Goal: Information Seeking & Learning: Learn about a topic

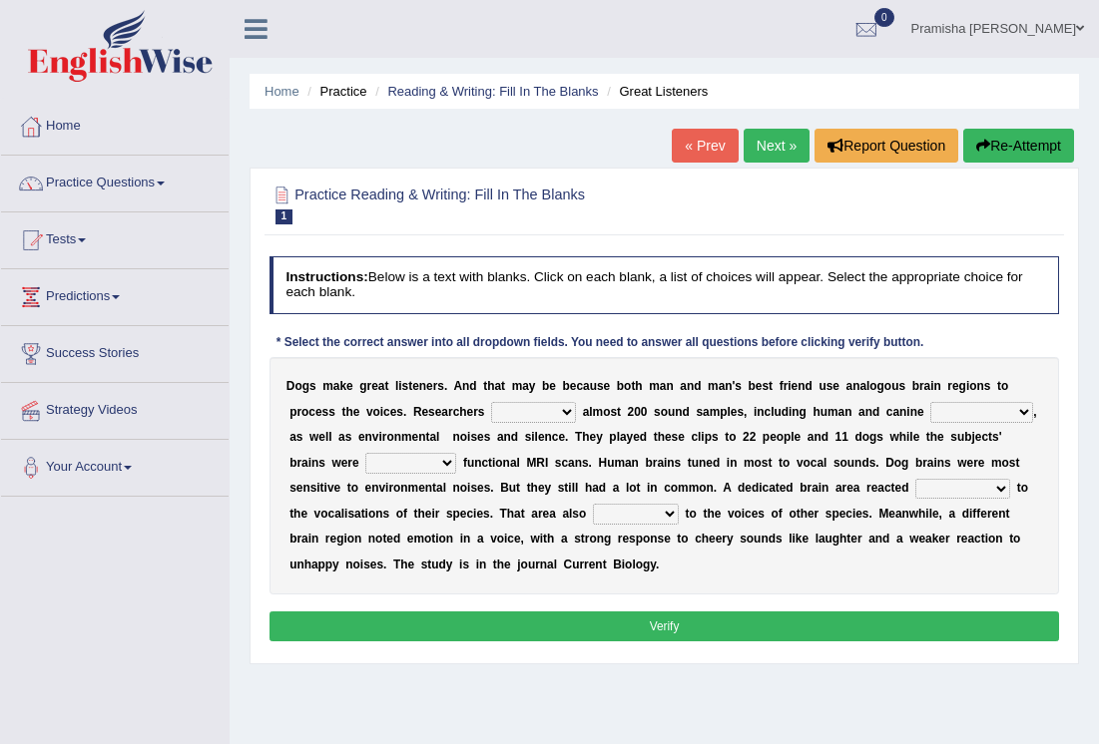
select select "collected"
select select "volcalizations"
select select "conducting"
select select "strongly"
select select "responded"
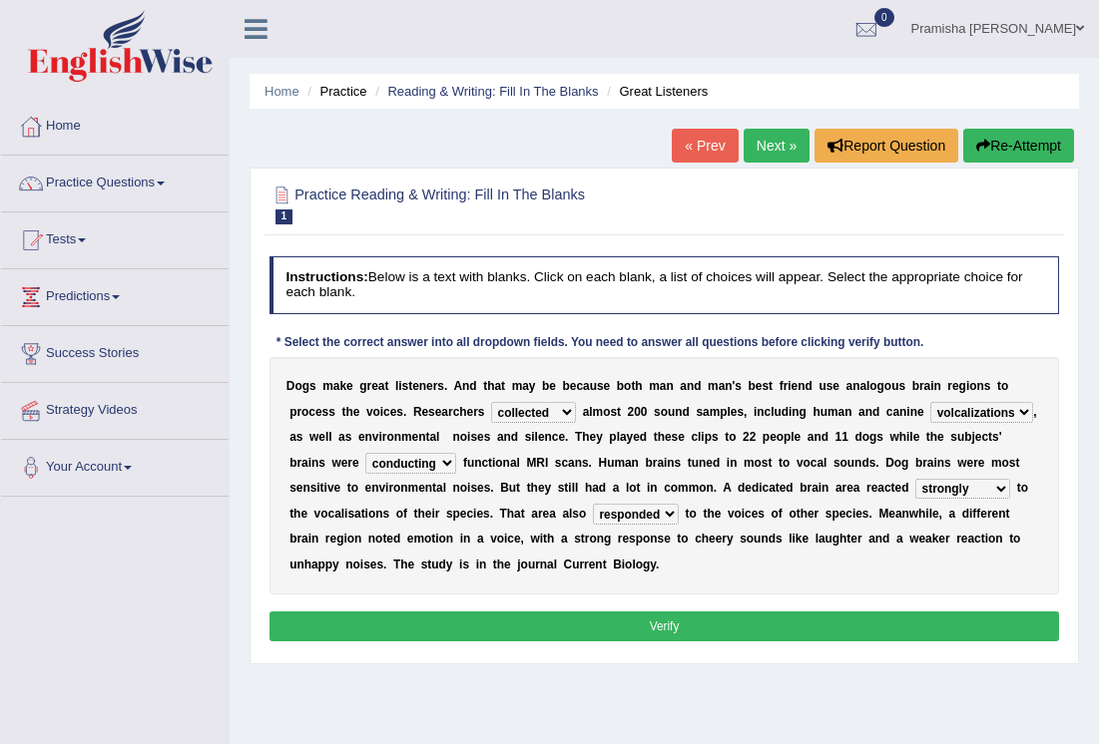
drag, startPoint x: 716, startPoint y: 630, endPoint x: 801, endPoint y: 707, distance: 115.2
click at [800, 707] on div "Home Practice Reading & Writing: Fill In The Blanks Great Listeners « Prev Next…" at bounding box center [664, 499] width 869 height 998
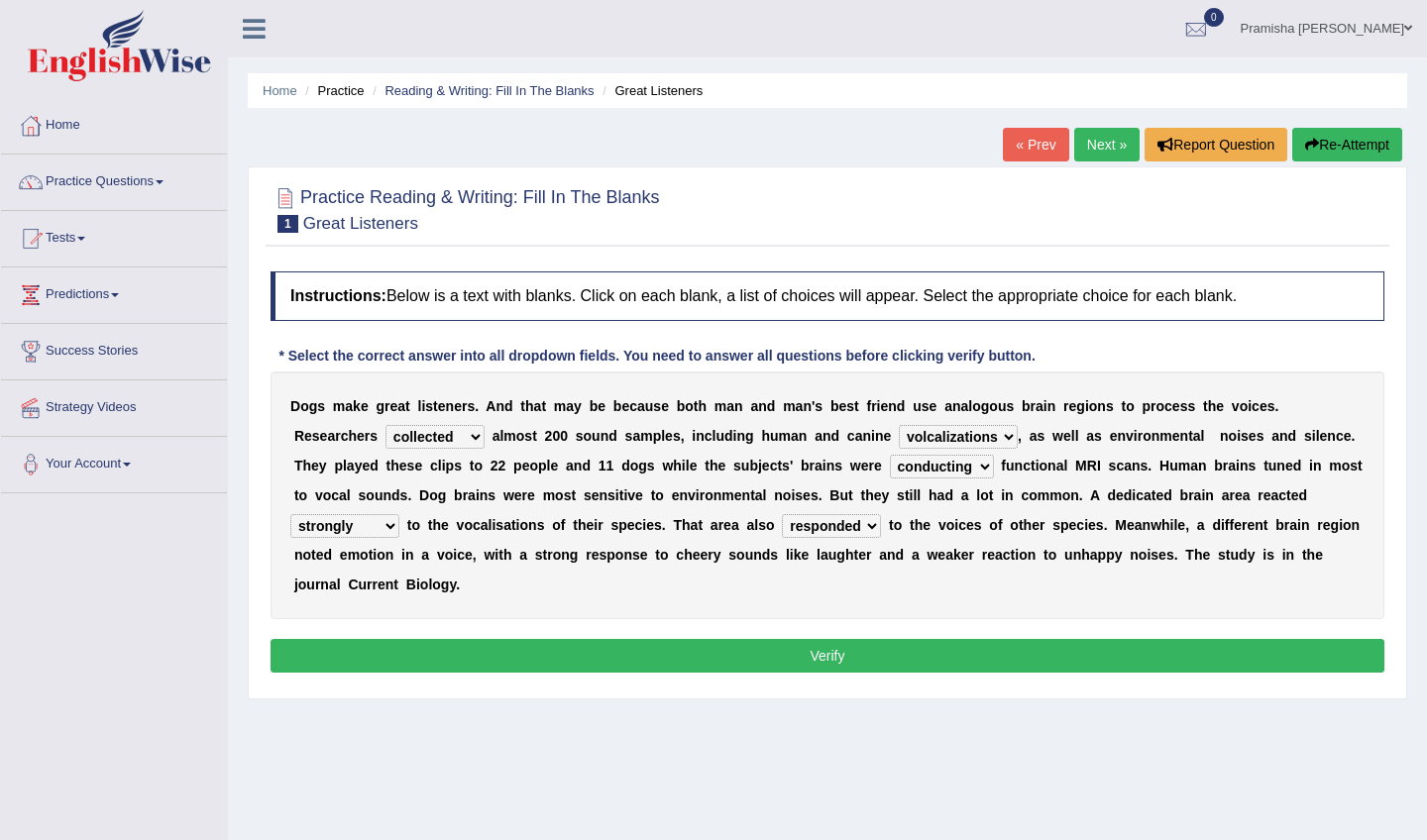
select select "undergoing"
drag, startPoint x: 985, startPoint y: 475, endPoint x: 1032, endPoint y: 468, distance: 47.5
click at [1032, 468] on div "D o g s m a k e g r e a t l i s t e n e r s . A n d t h a t m a y b e b e c a u…" at bounding box center [827, 494] width 1114 height 247
click at [882, 665] on button "Verify" at bounding box center [827, 656] width 1114 height 34
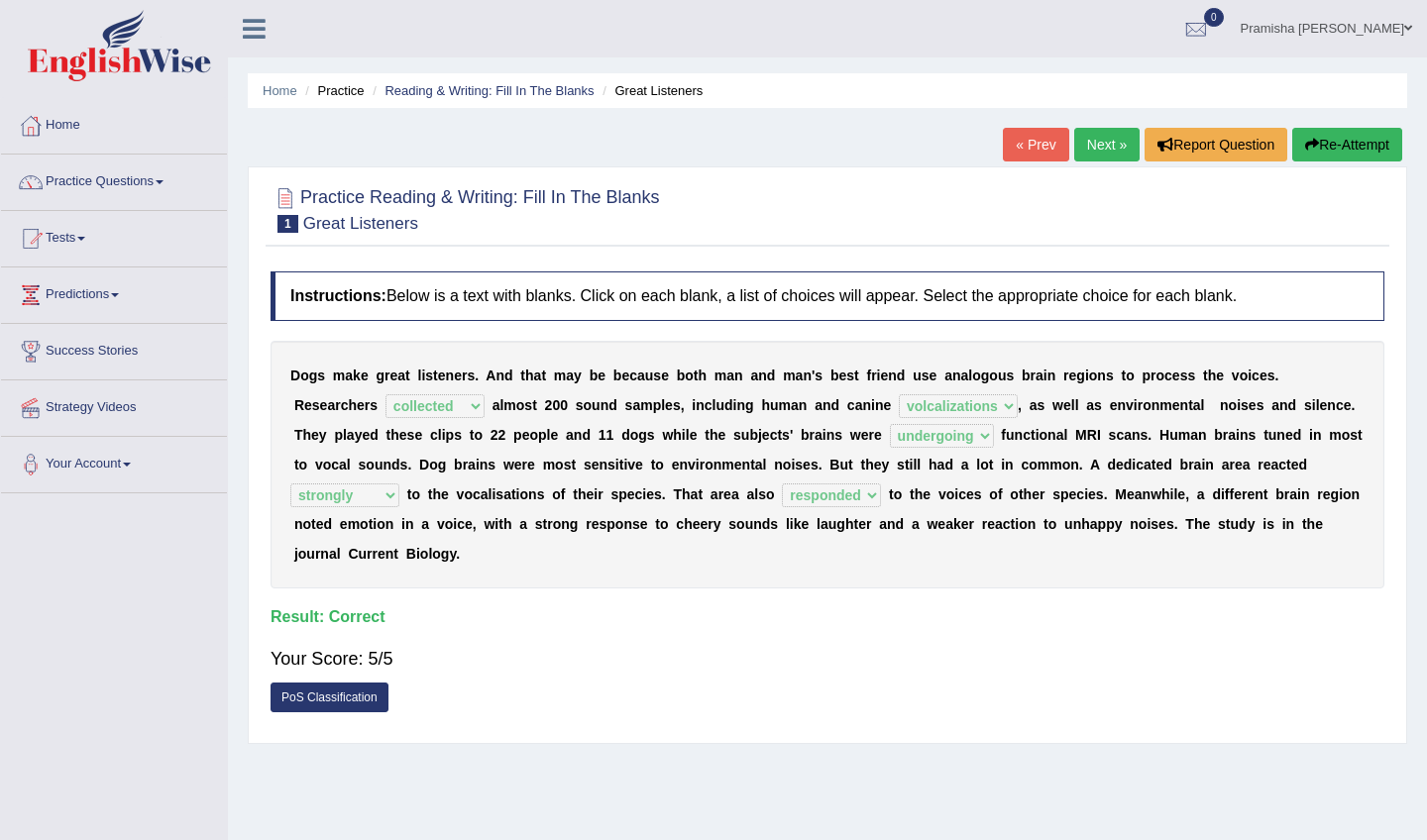
scroll to position [16, 0]
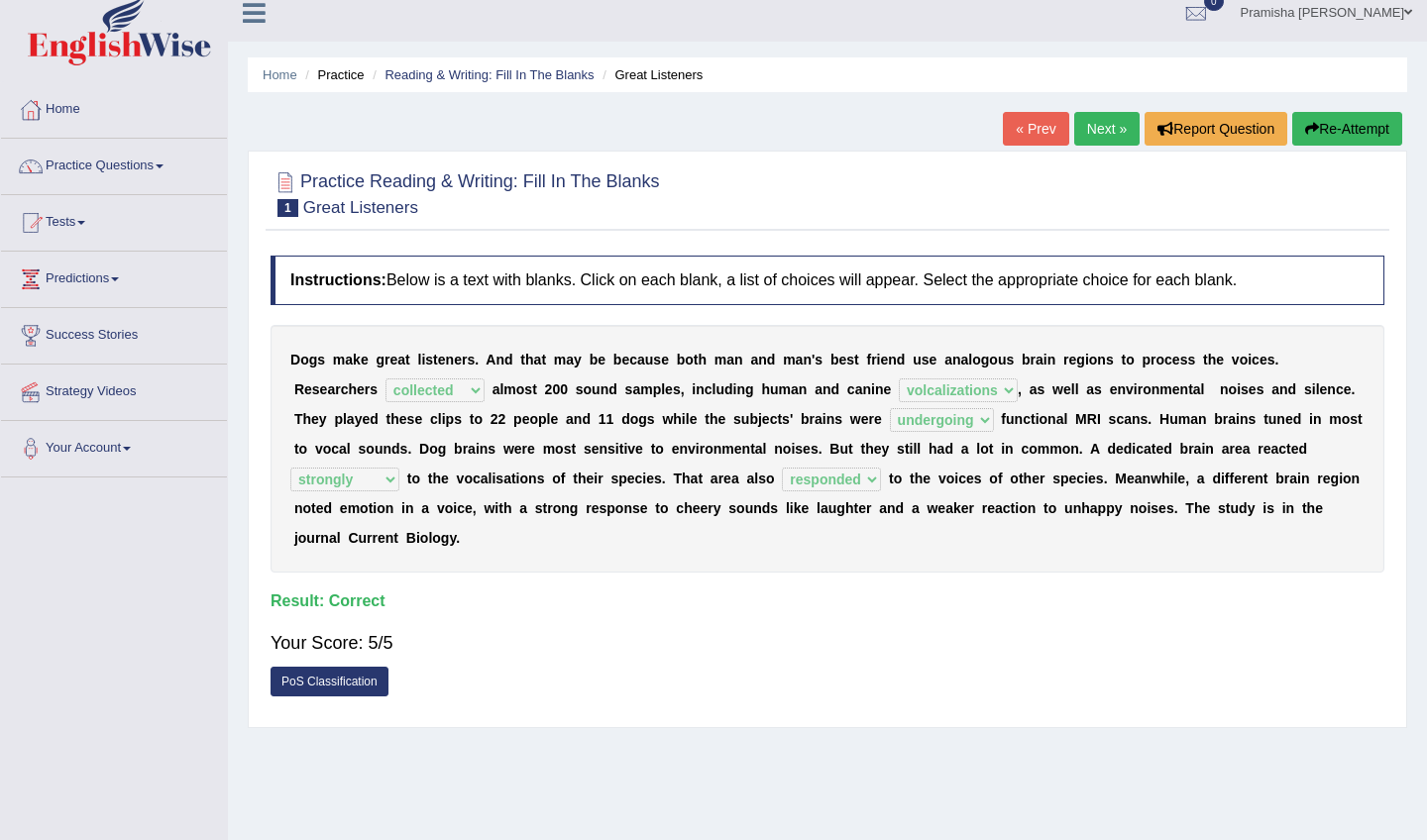
click at [1090, 128] on link "Next »" at bounding box center [1107, 129] width 66 height 34
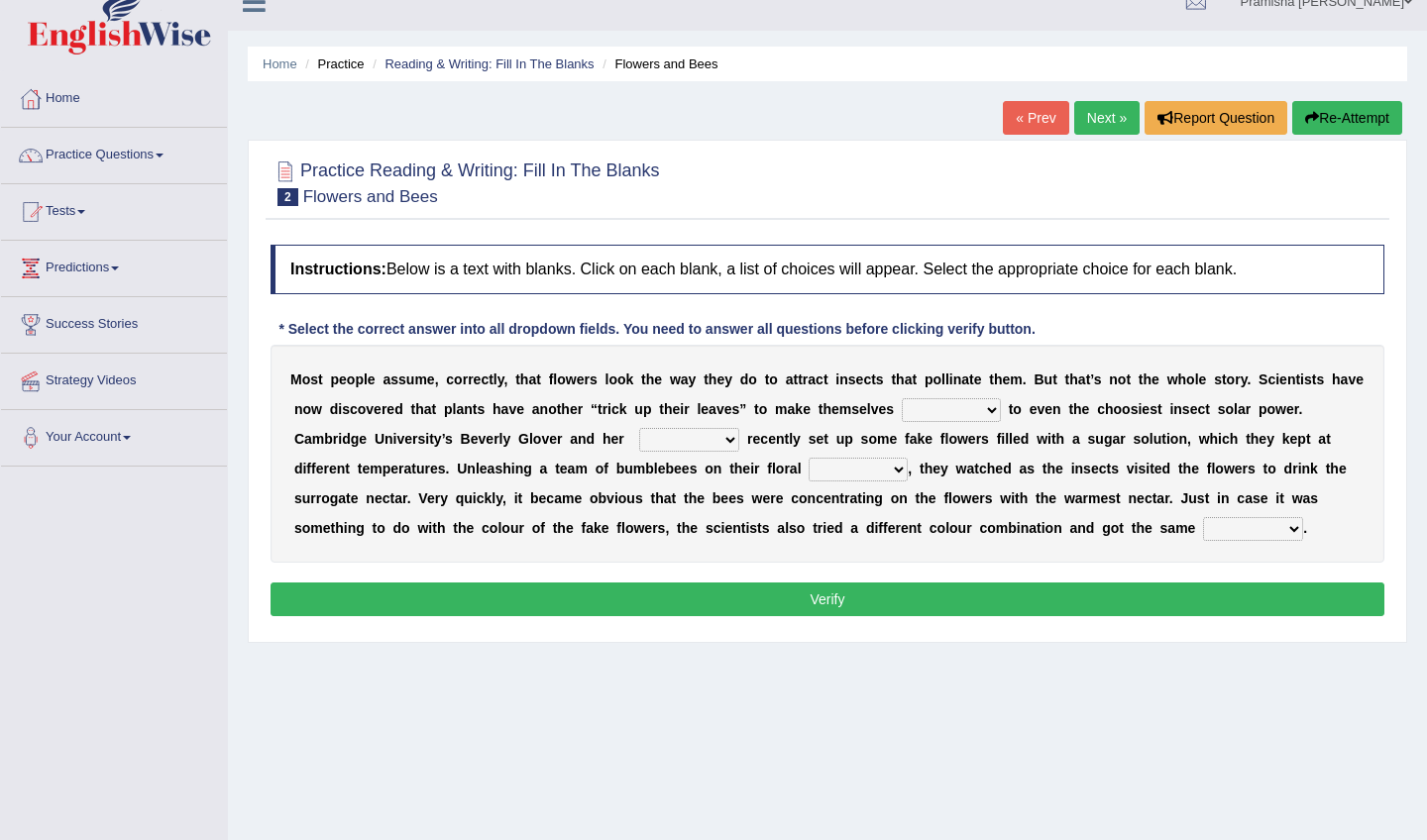
scroll to position [28, 0]
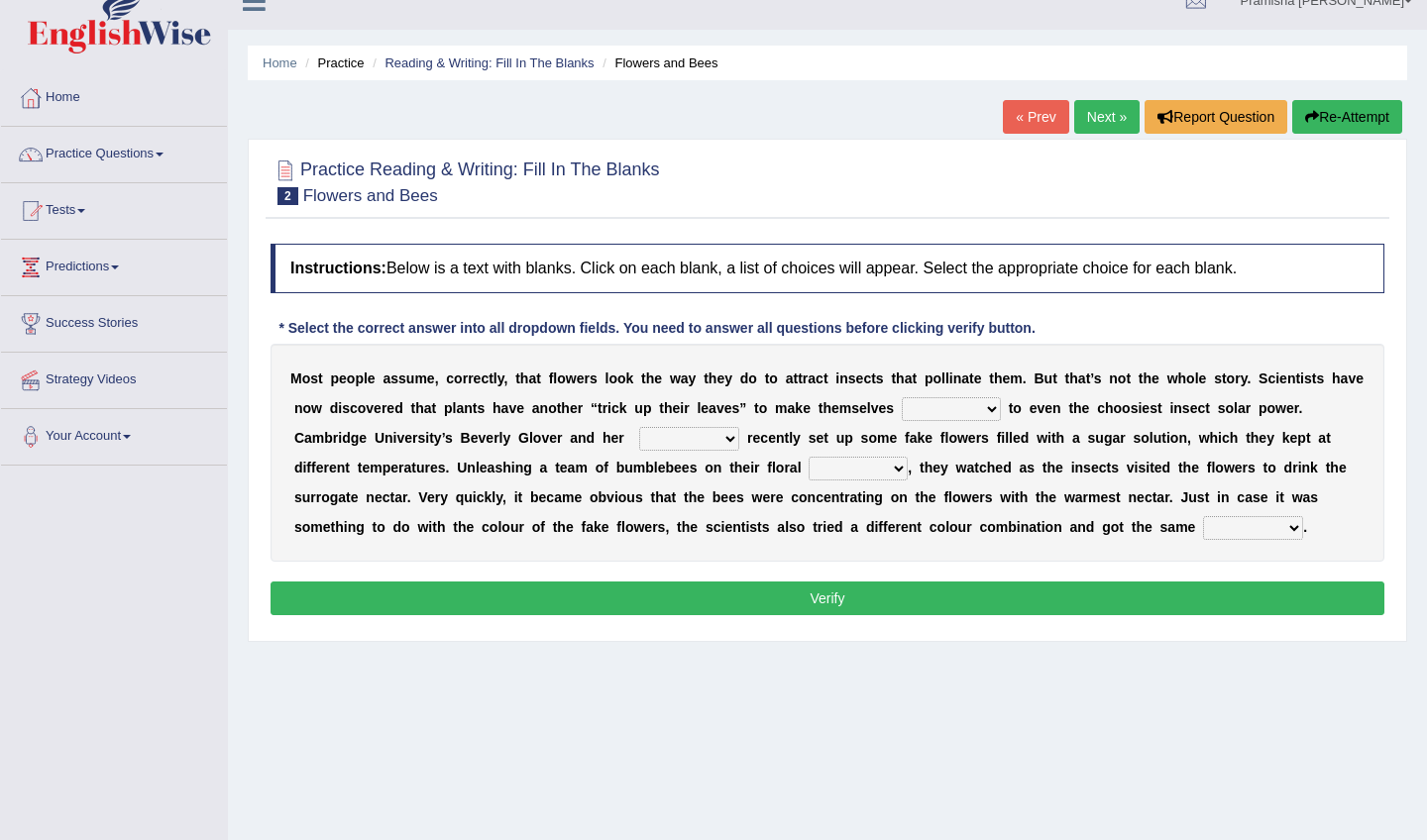
select select "foundable"
select select "colleagues"
select select "colouring"
select select "result"
select select "irresistible"
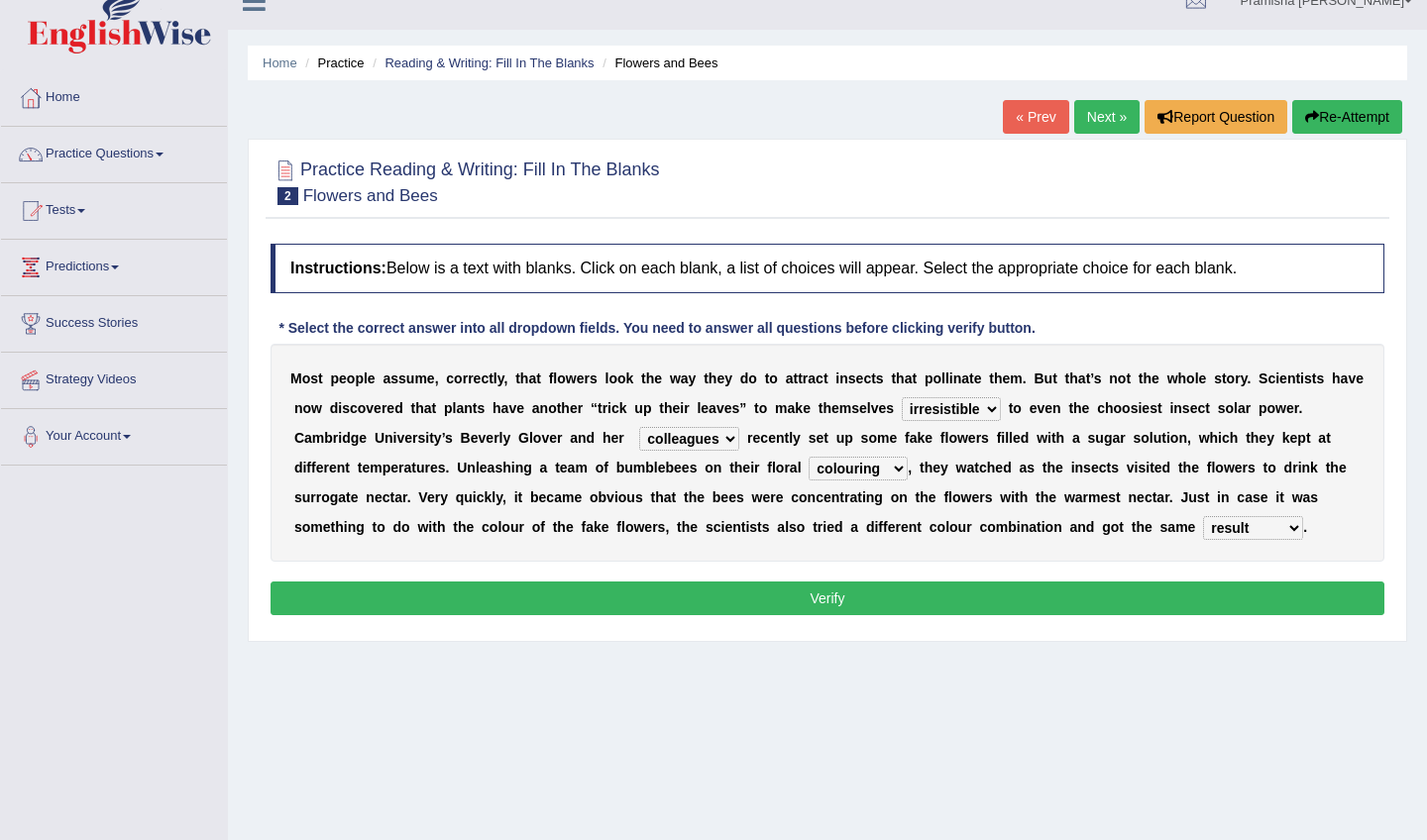
select select "offerings"
click at [984, 602] on button "Verify" at bounding box center [827, 599] width 1114 height 34
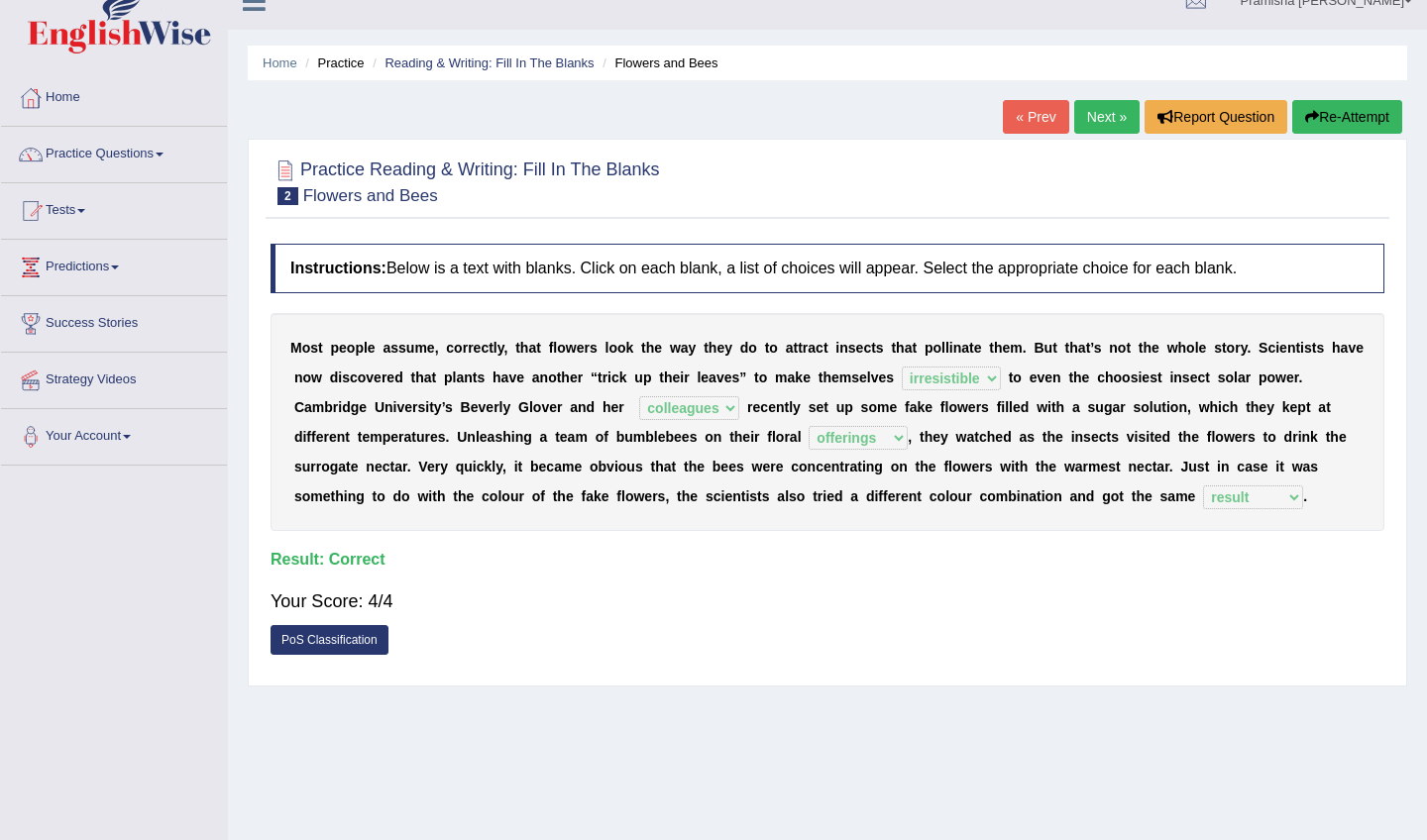
click at [1098, 119] on link "Next »" at bounding box center [1107, 117] width 66 height 34
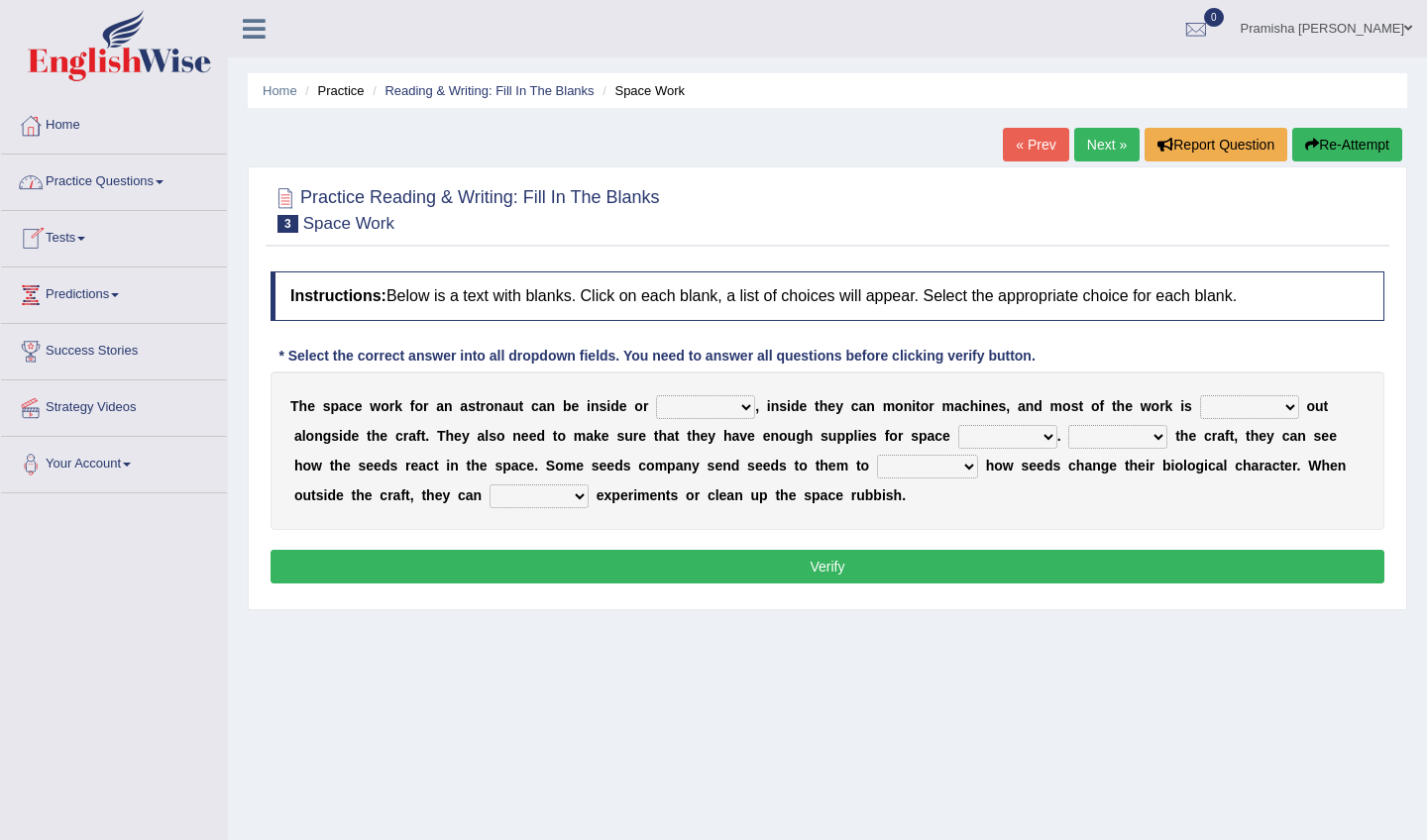
click at [135, 181] on link "Practice Questions" at bounding box center [114, 180] width 226 height 50
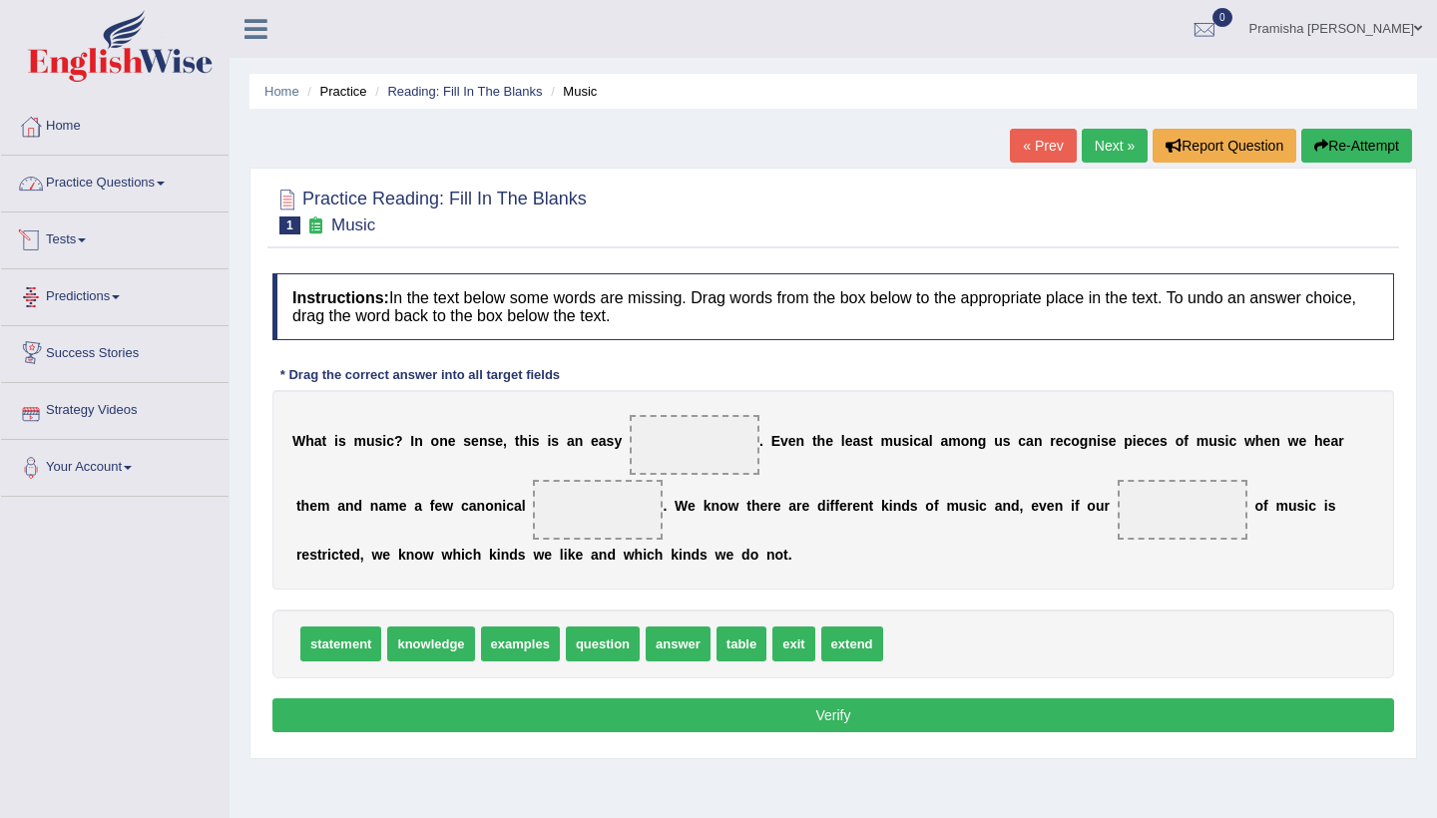
click at [142, 189] on link "Practice Questions" at bounding box center [115, 181] width 228 height 50
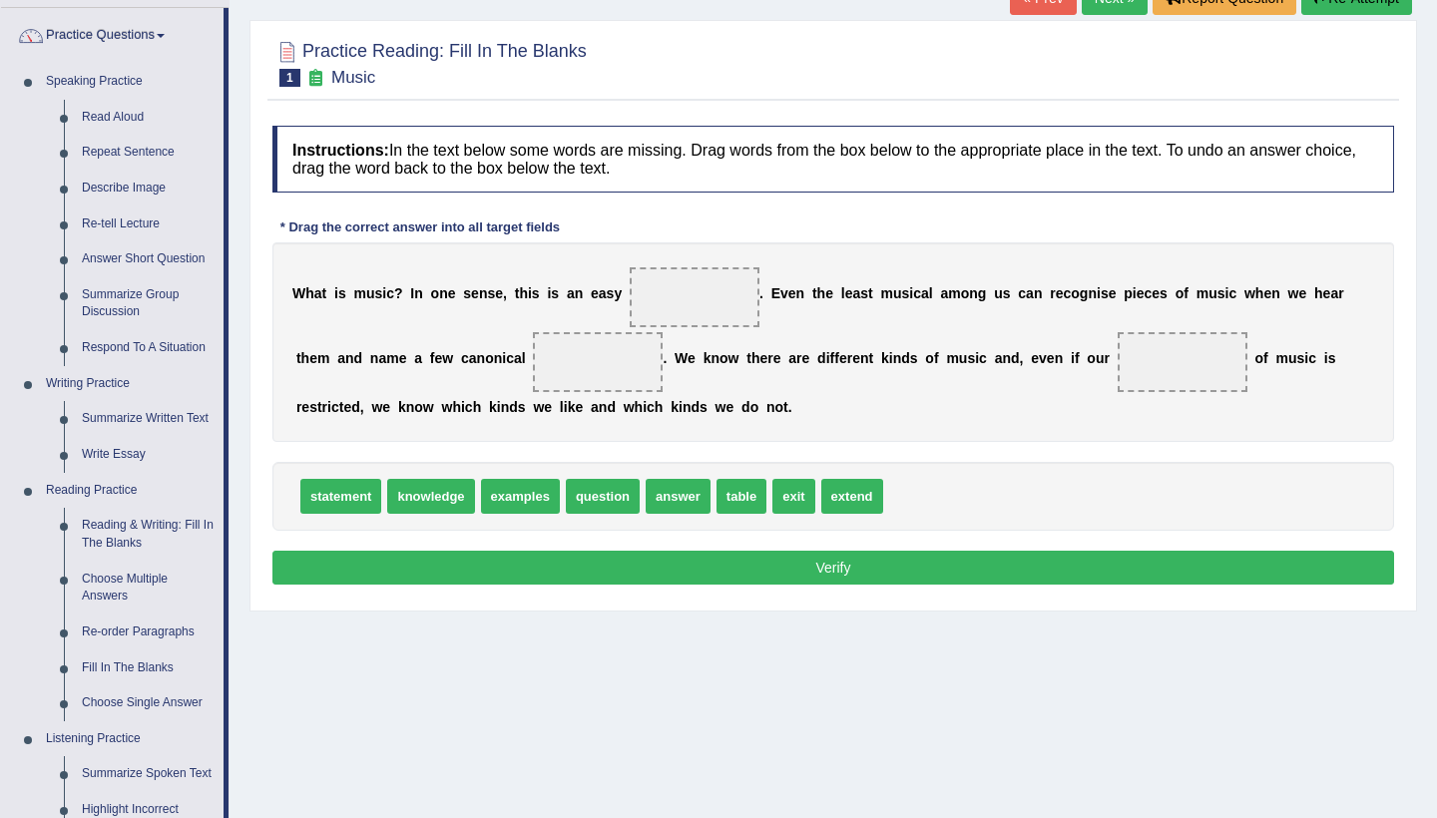
scroll to position [145, 0]
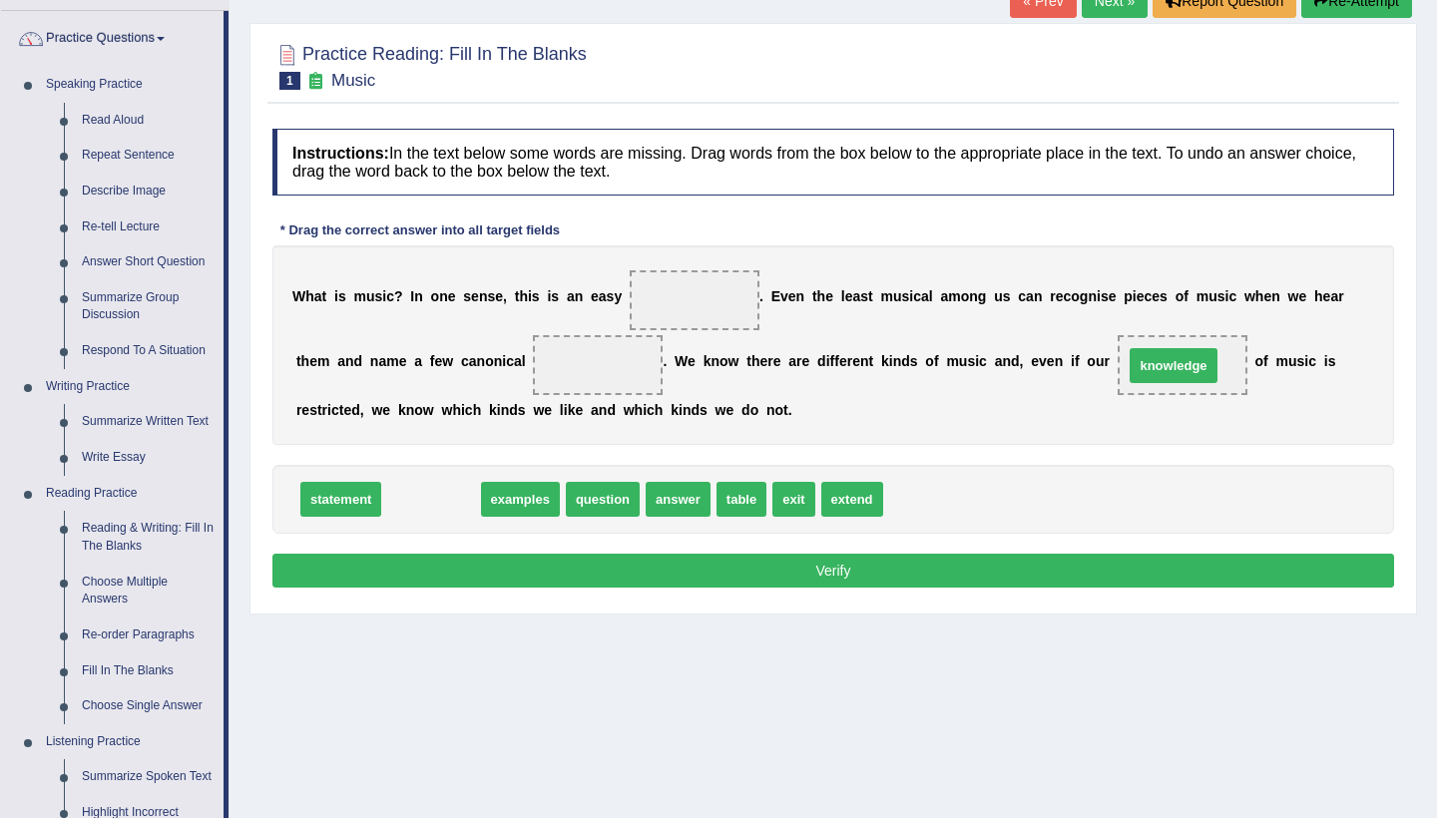
drag, startPoint x: 424, startPoint y: 493, endPoint x: 1169, endPoint y: 358, distance: 756.5
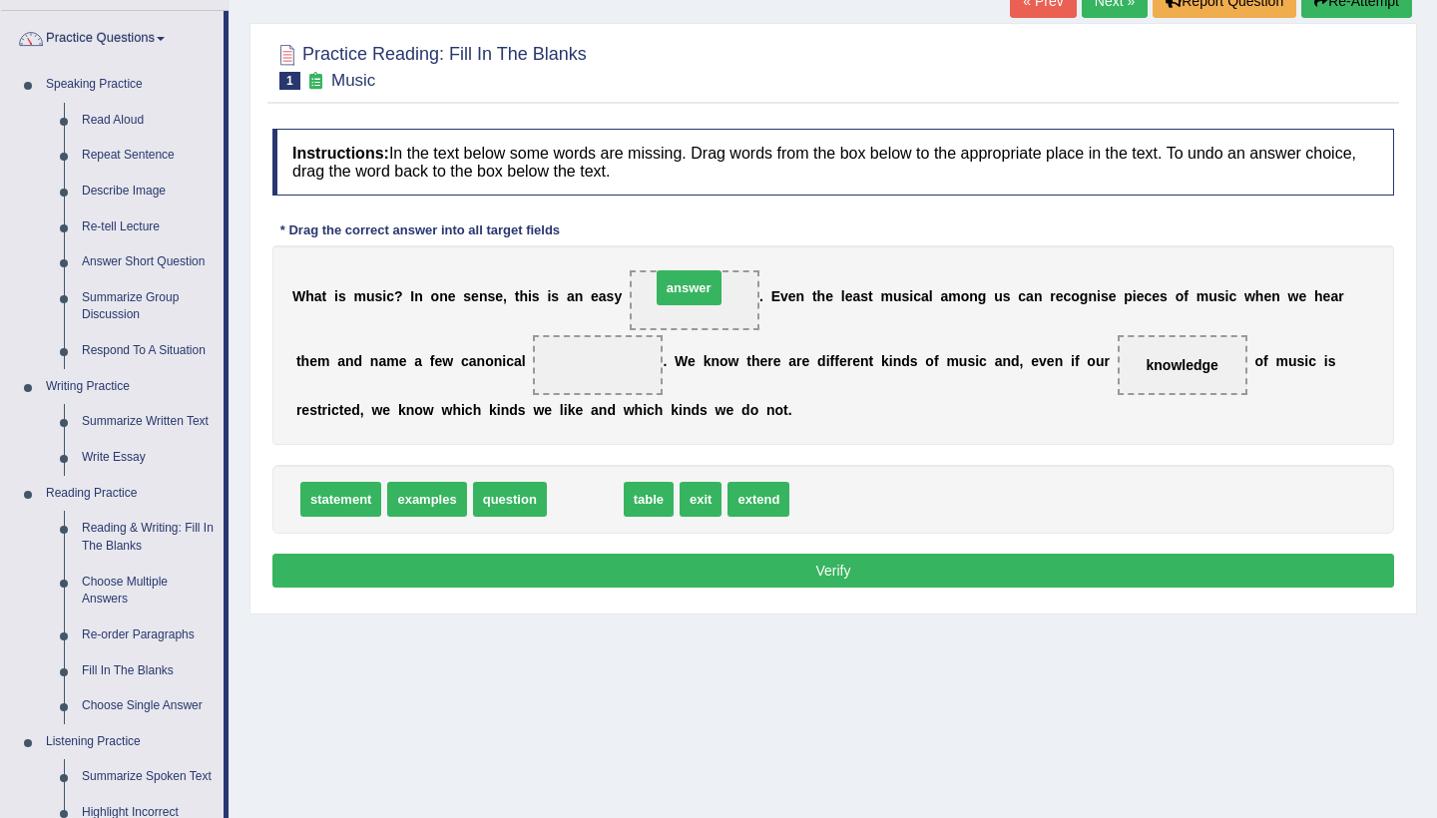
drag, startPoint x: 582, startPoint y: 492, endPoint x: 686, endPoint y: 280, distance: 235.6
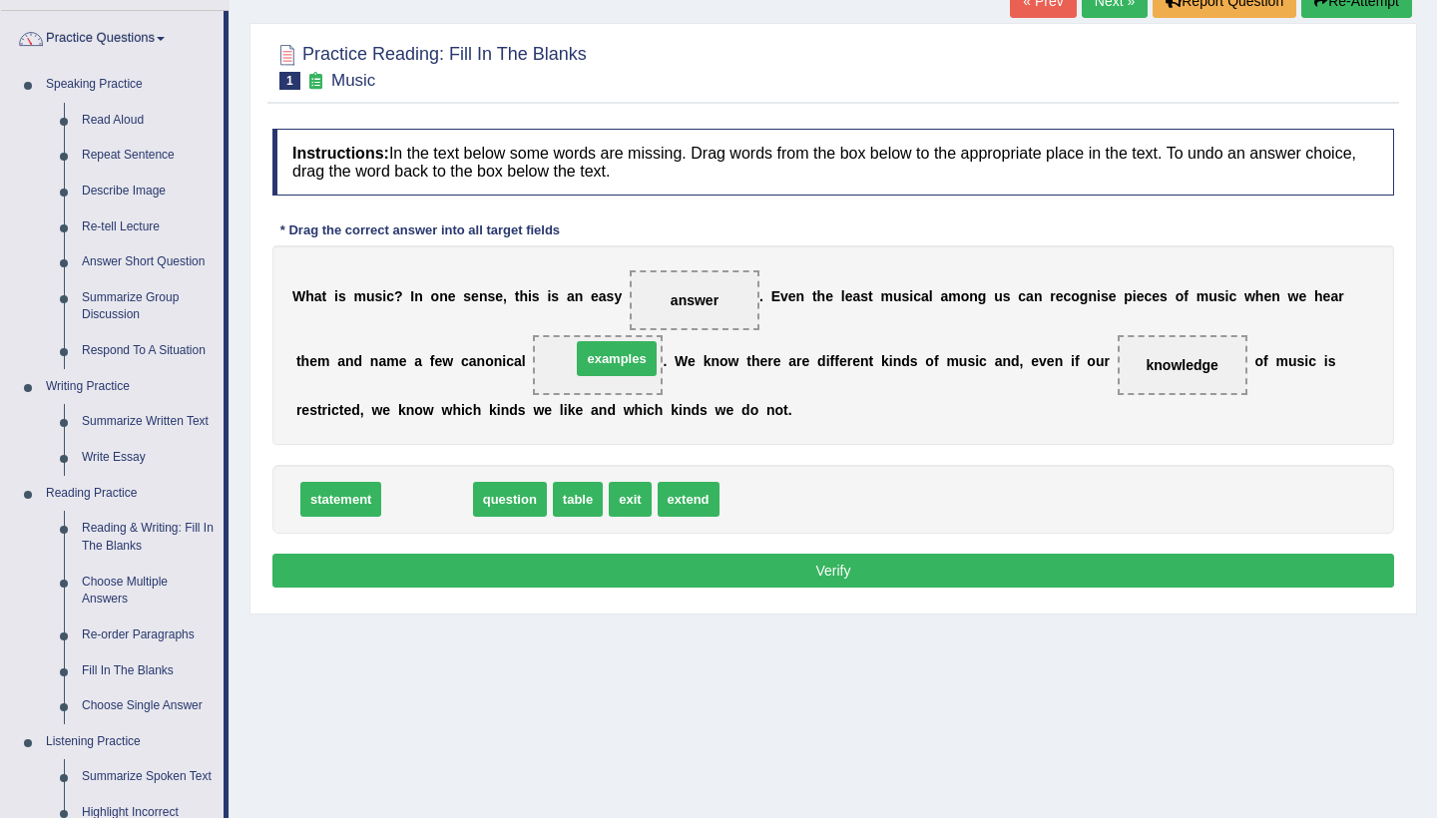
drag, startPoint x: 422, startPoint y: 504, endPoint x: 612, endPoint y: 363, distance: 236.1
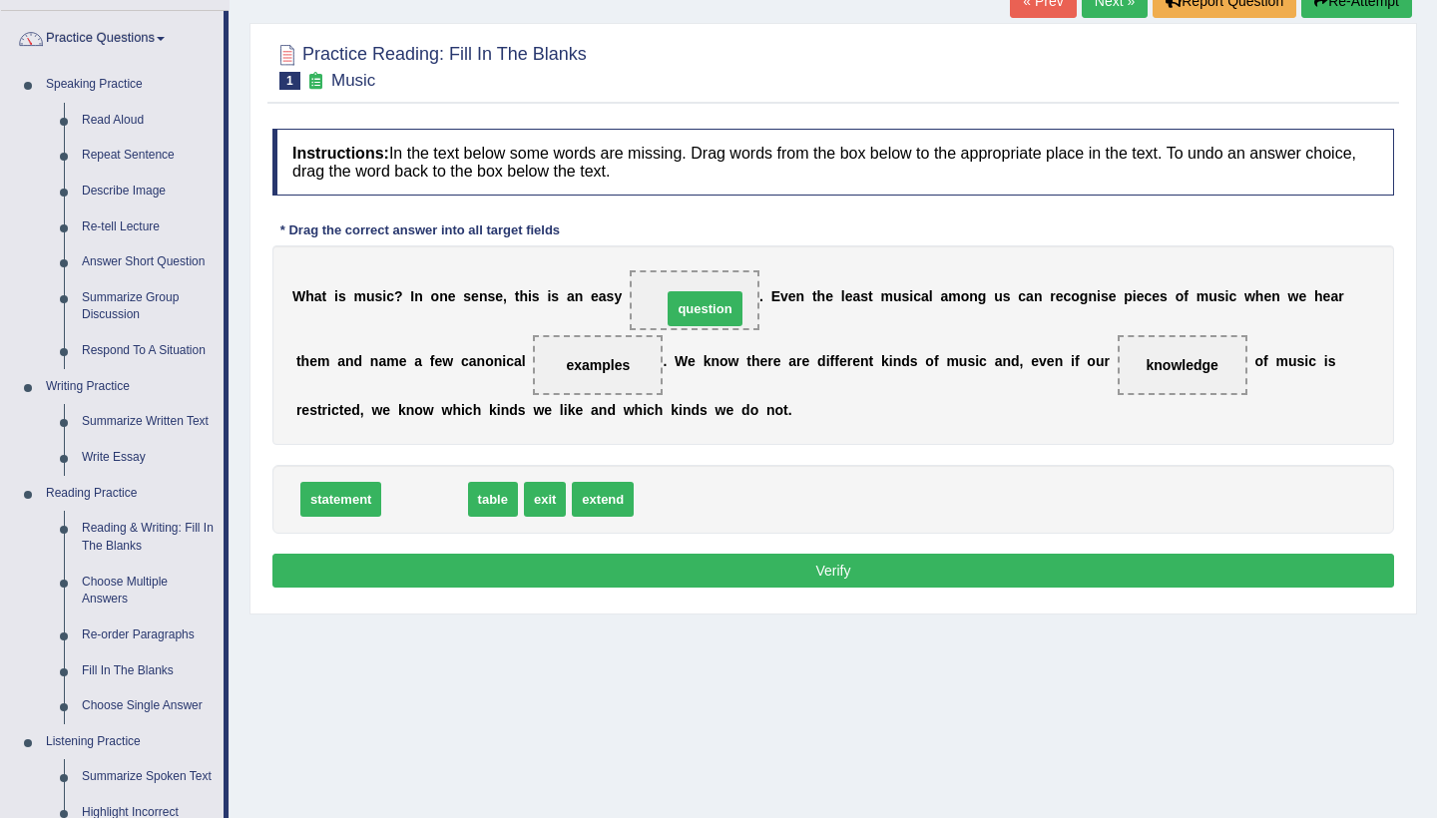
drag, startPoint x: 422, startPoint y: 500, endPoint x: 703, endPoint y: 309, distance: 339.1
click at [837, 561] on button "Verify" at bounding box center [833, 571] width 1122 height 34
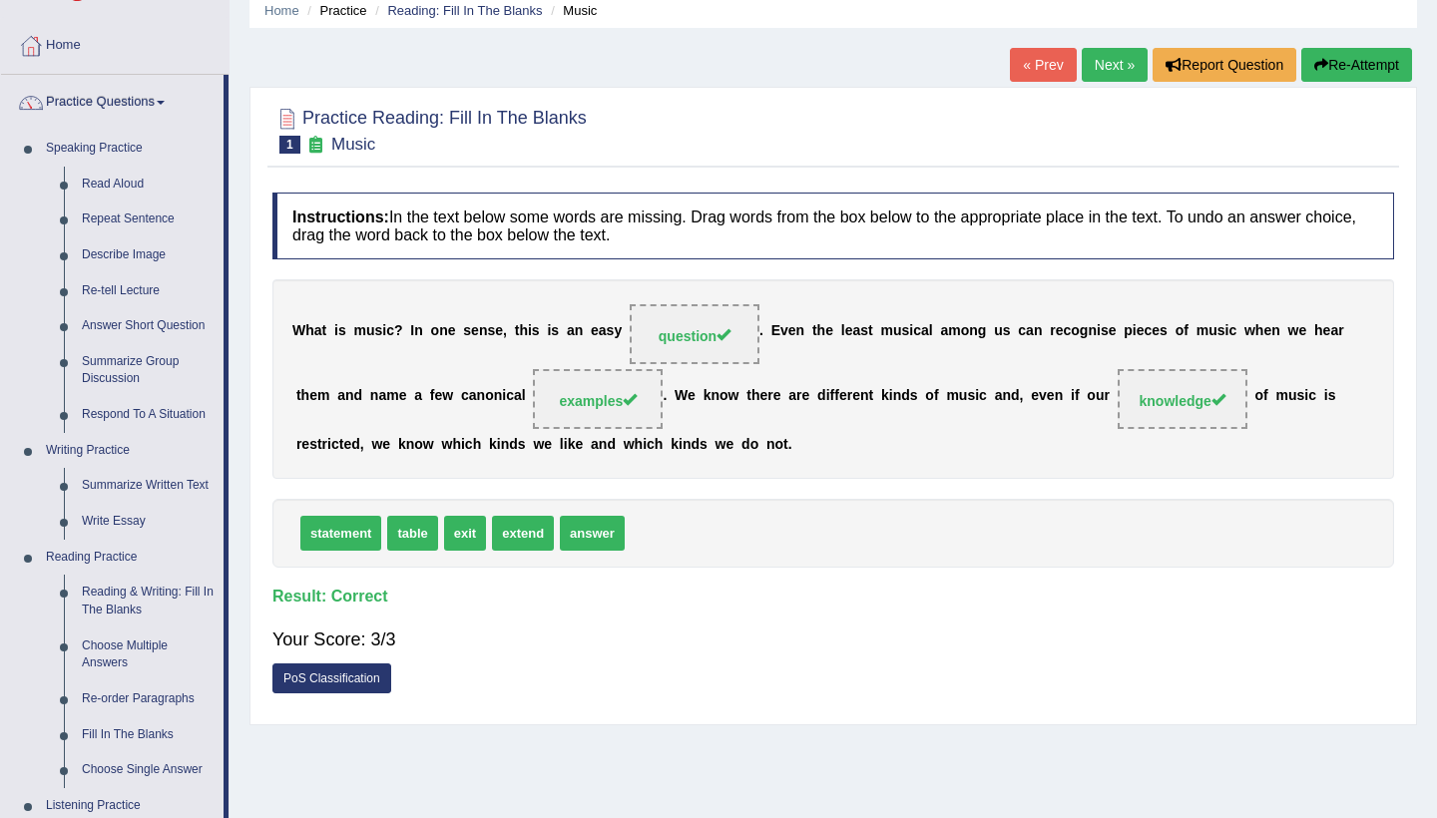
scroll to position [80, 0]
click at [1101, 67] on link "Next »" at bounding box center [1115, 66] width 66 height 34
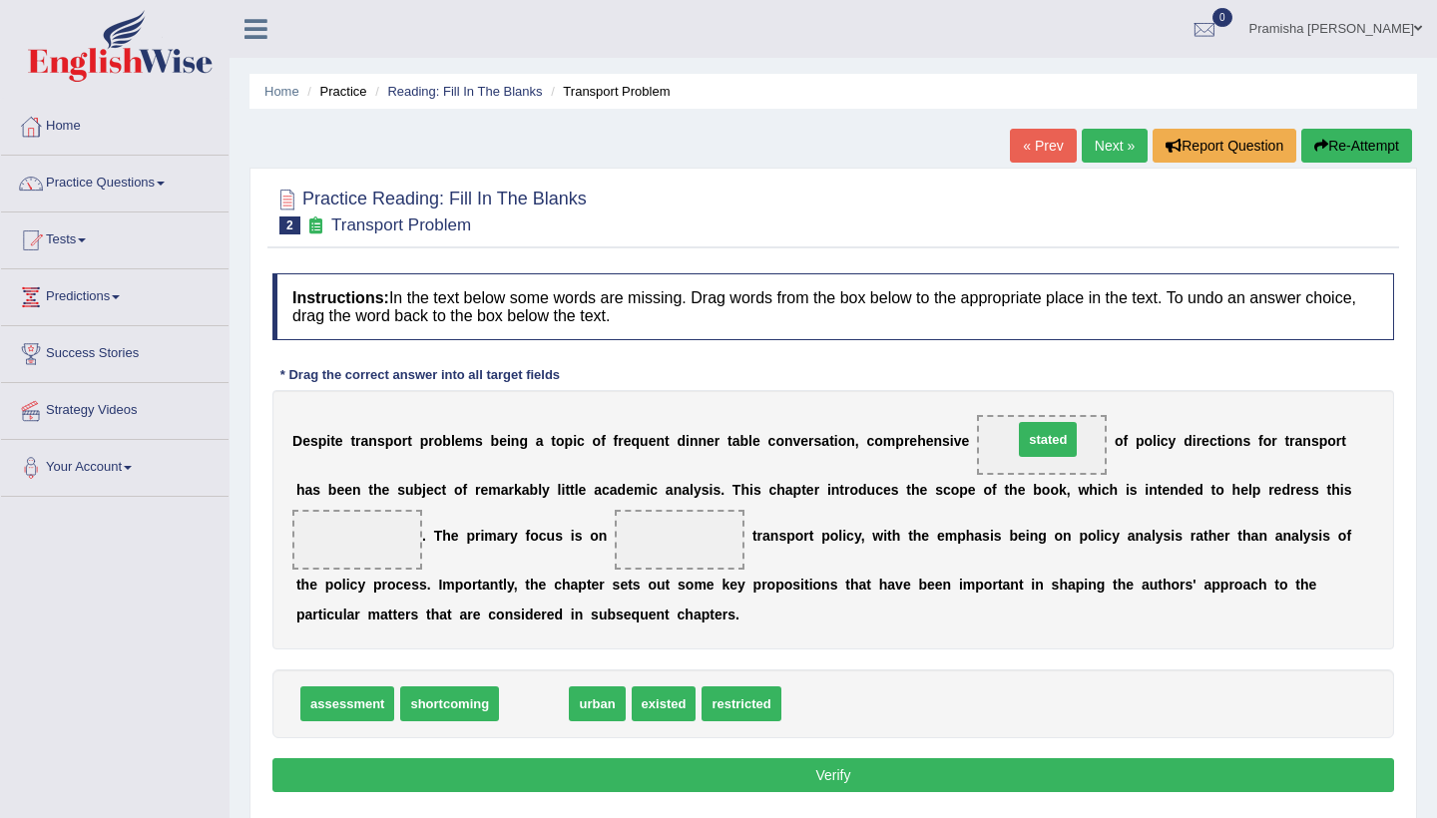
drag, startPoint x: 530, startPoint y: 704, endPoint x: 1044, endPoint y: 439, distance: 578.0
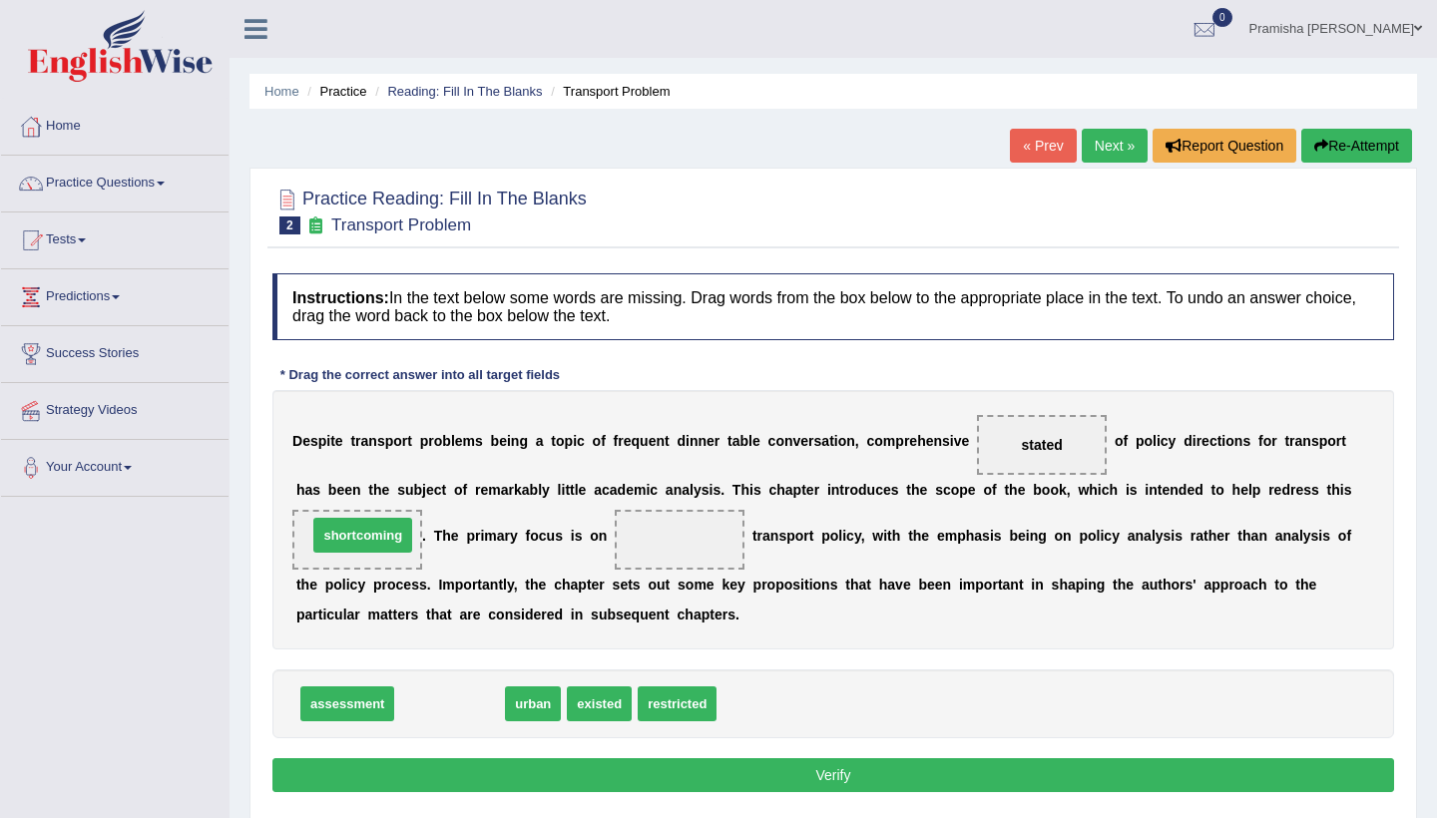
drag, startPoint x: 449, startPoint y: 705, endPoint x: 362, endPoint y: 536, distance: 189.7
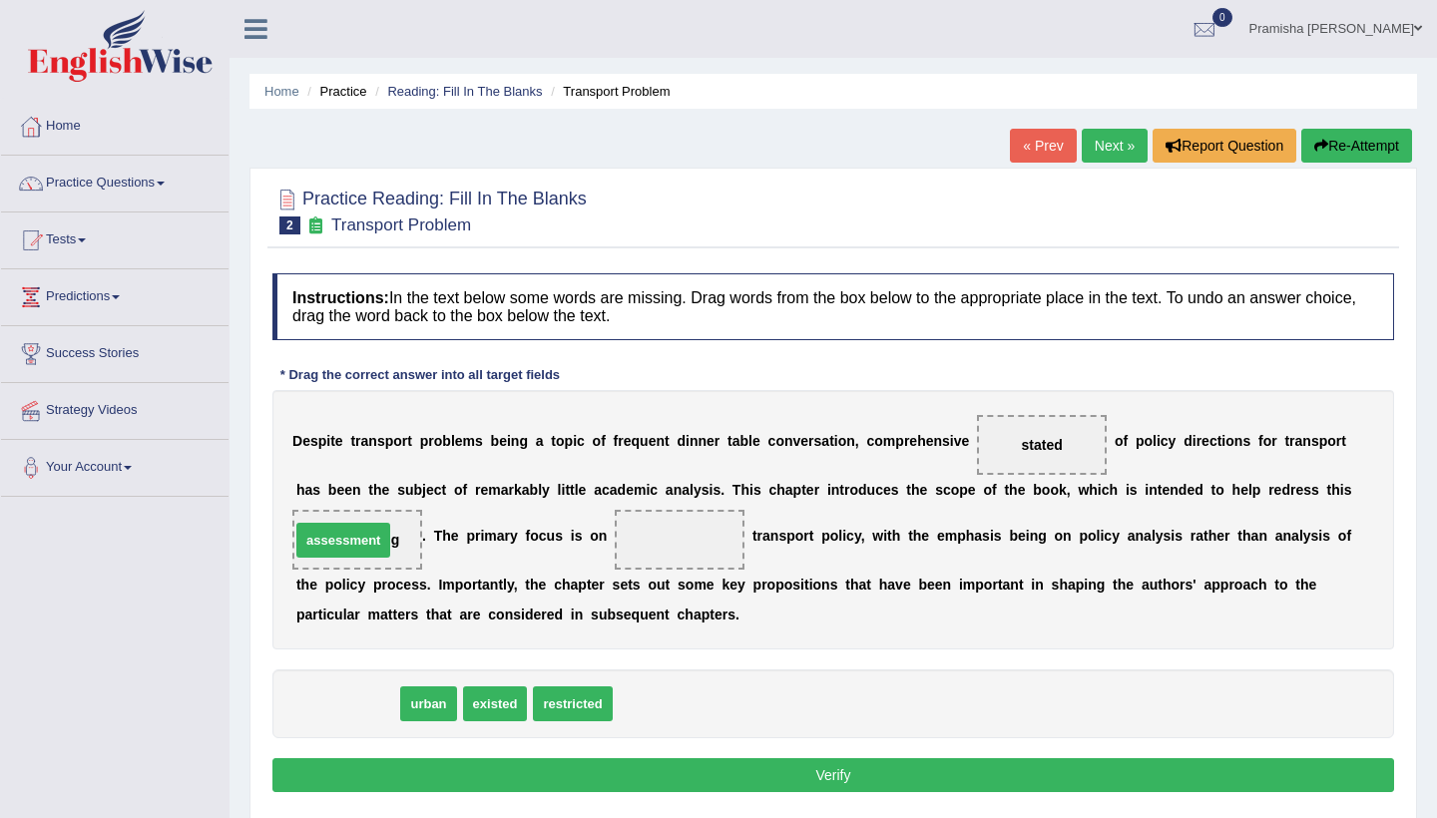
drag, startPoint x: 368, startPoint y: 704, endPoint x: 364, endPoint y: 540, distance: 163.7
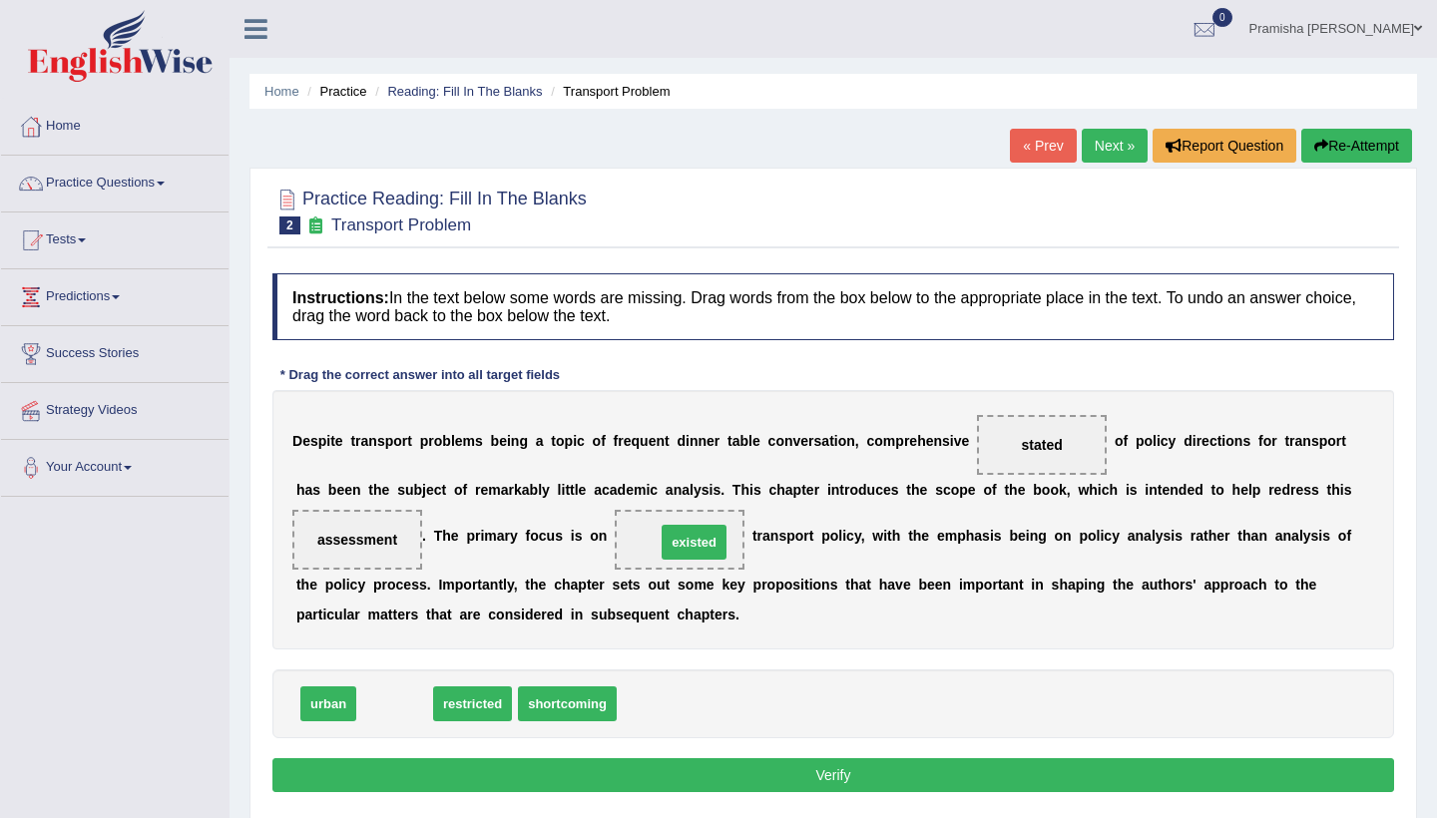
drag, startPoint x: 395, startPoint y: 704, endPoint x: 695, endPoint y: 542, distance: 340.2
drag, startPoint x: 1041, startPoint y: 445, endPoint x: 594, endPoint y: 695, distance: 512.0
drag, startPoint x: 688, startPoint y: 542, endPoint x: 688, endPoint y: 723, distance: 180.6
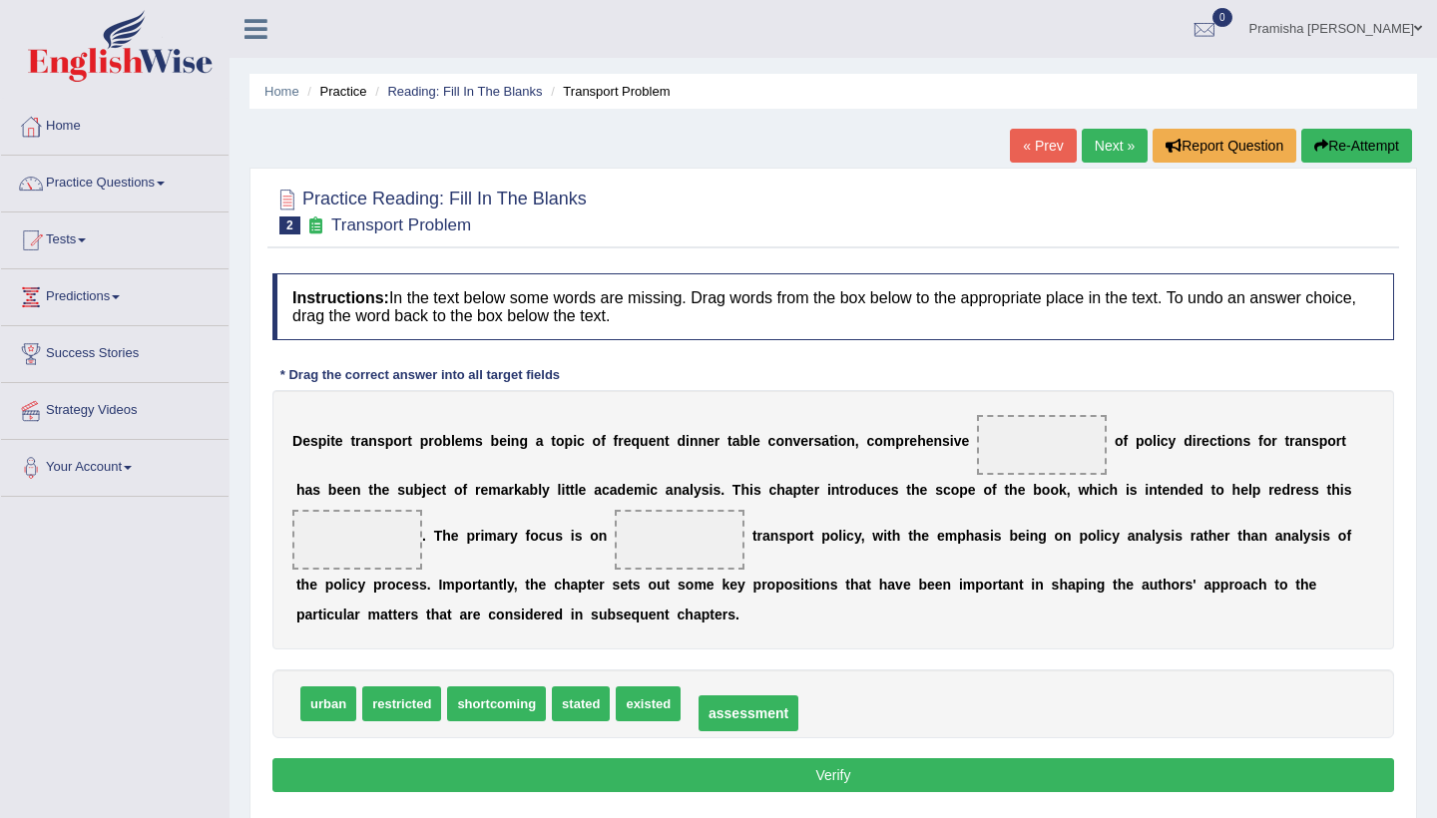
drag, startPoint x: 374, startPoint y: 539, endPoint x: 762, endPoint y: 711, distance: 424.4
drag, startPoint x: 735, startPoint y: 705, endPoint x: 1046, endPoint y: 445, distance: 404.5
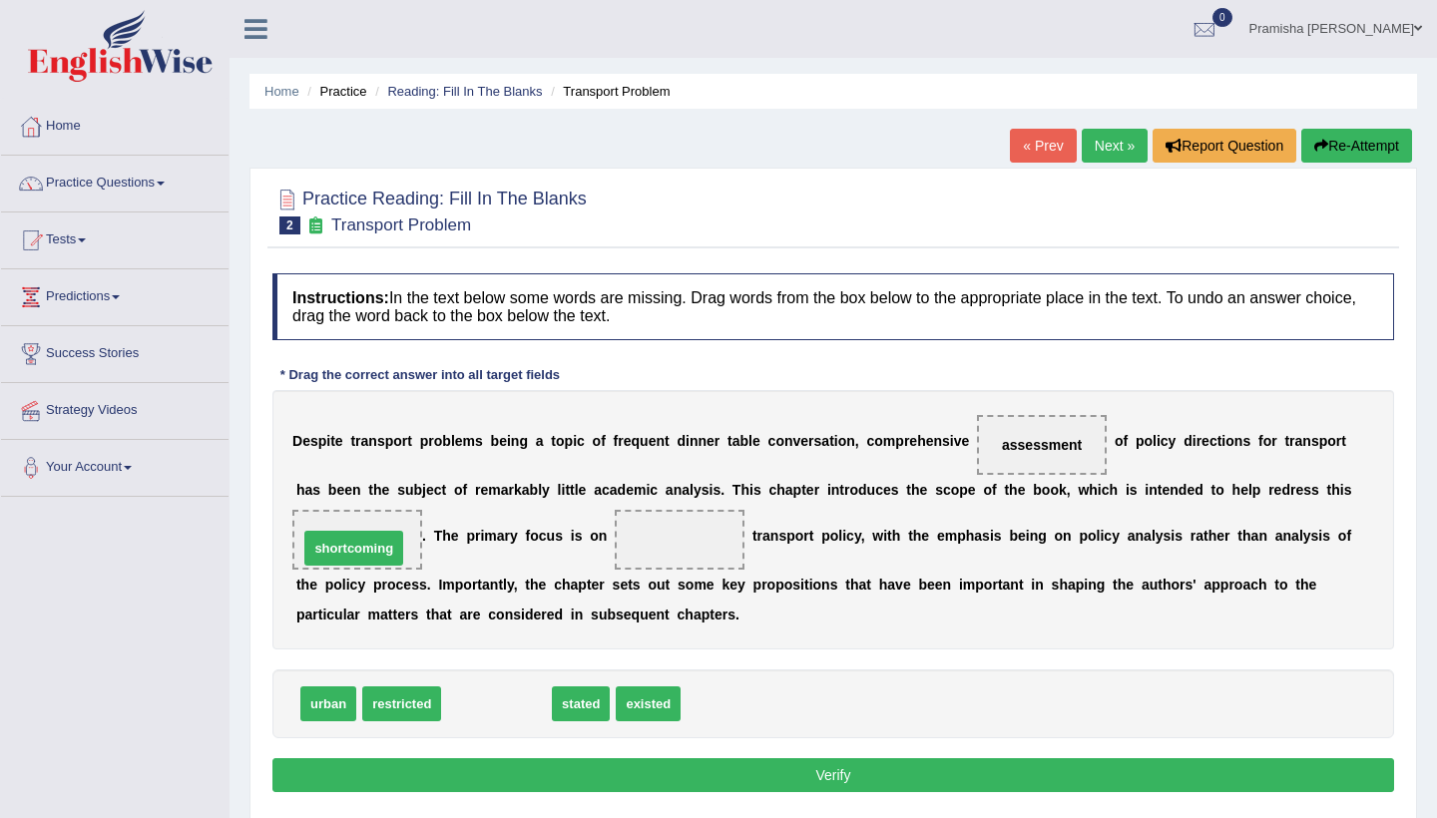
drag, startPoint x: 519, startPoint y: 699, endPoint x: 377, endPoint y: 543, distance: 210.5
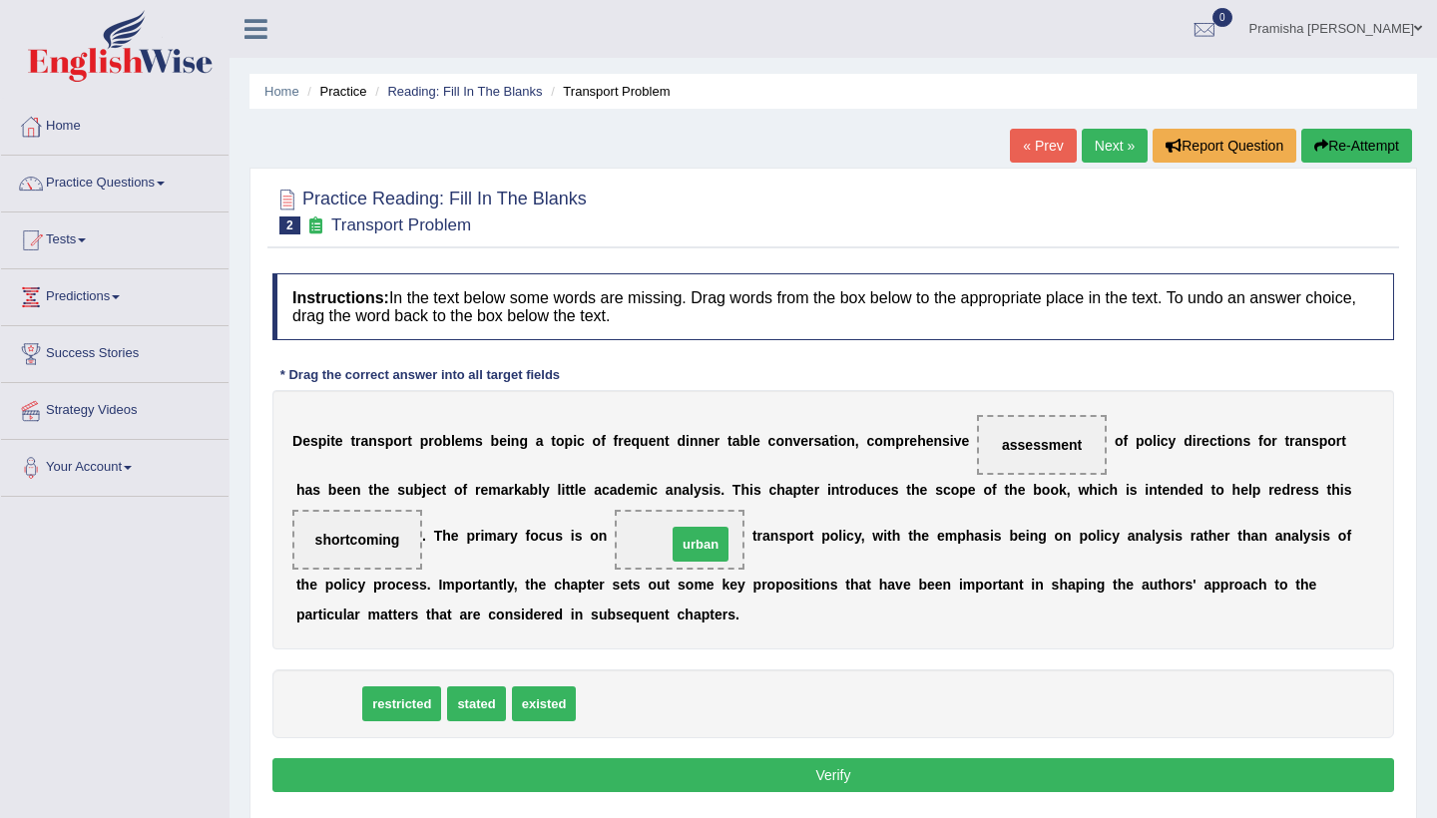
drag, startPoint x: 333, startPoint y: 700, endPoint x: 706, endPoint y: 540, distance: 405.0
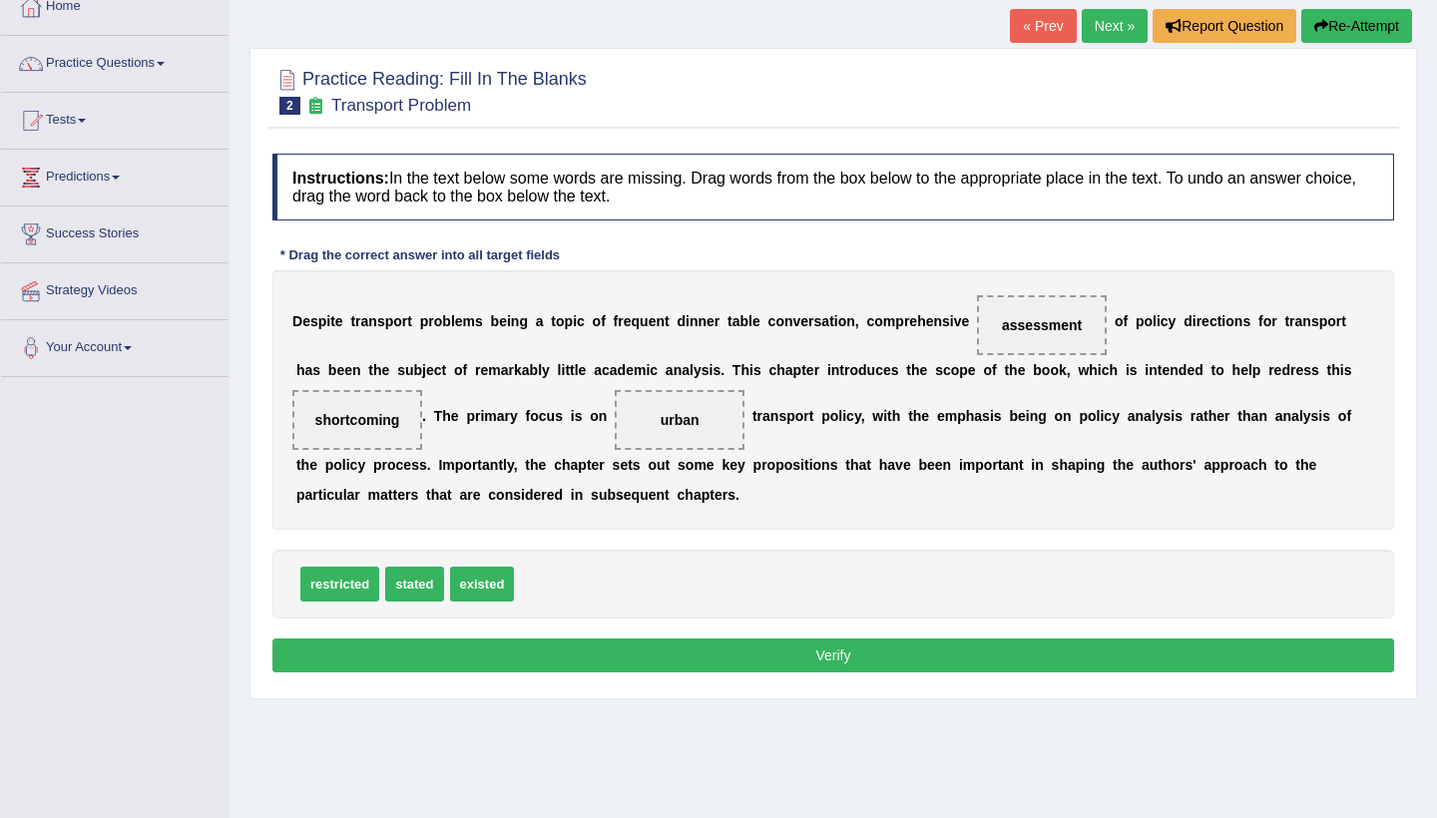
scroll to position [127, 0]
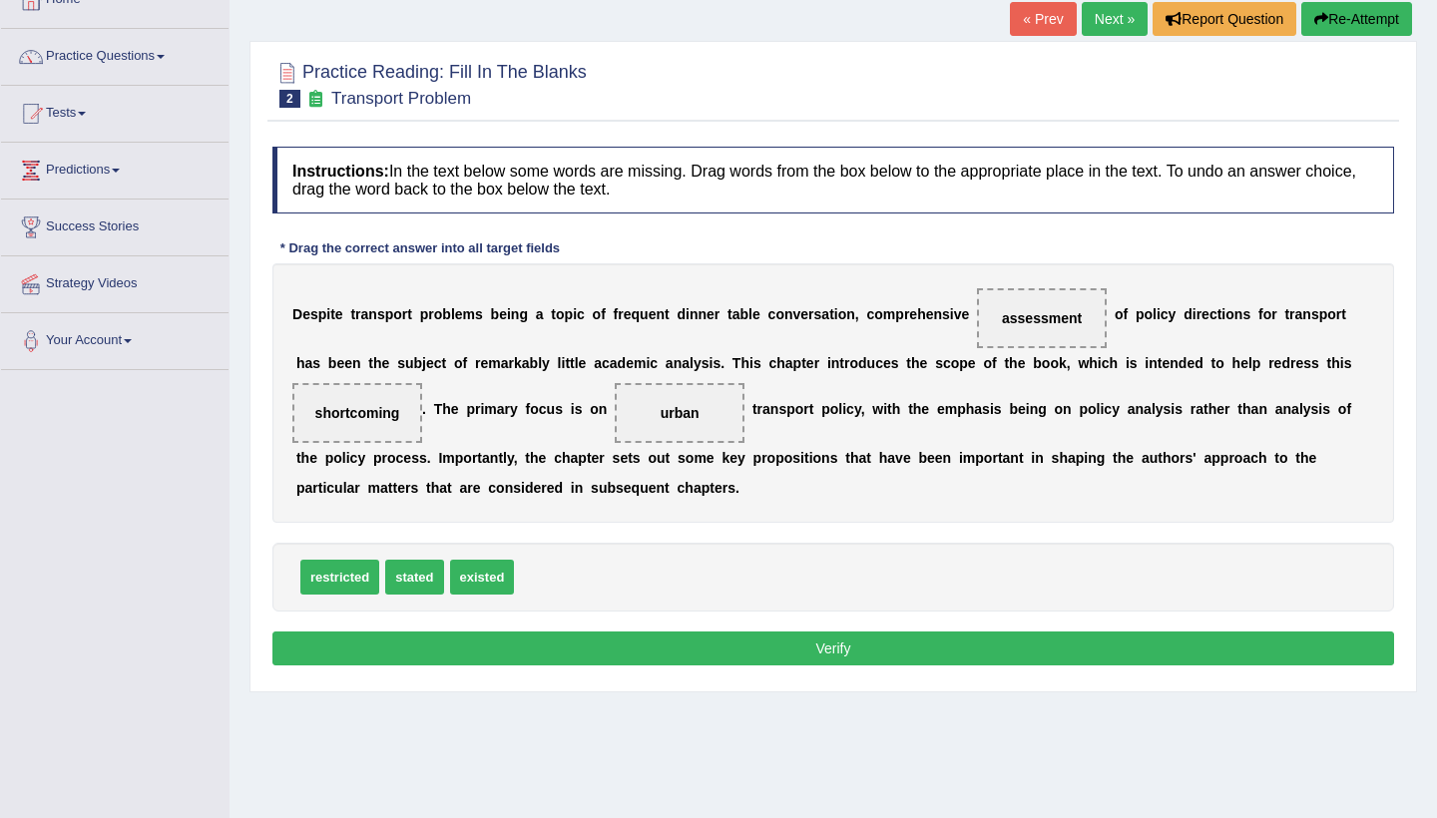
click at [801, 654] on button "Verify" at bounding box center [833, 649] width 1122 height 34
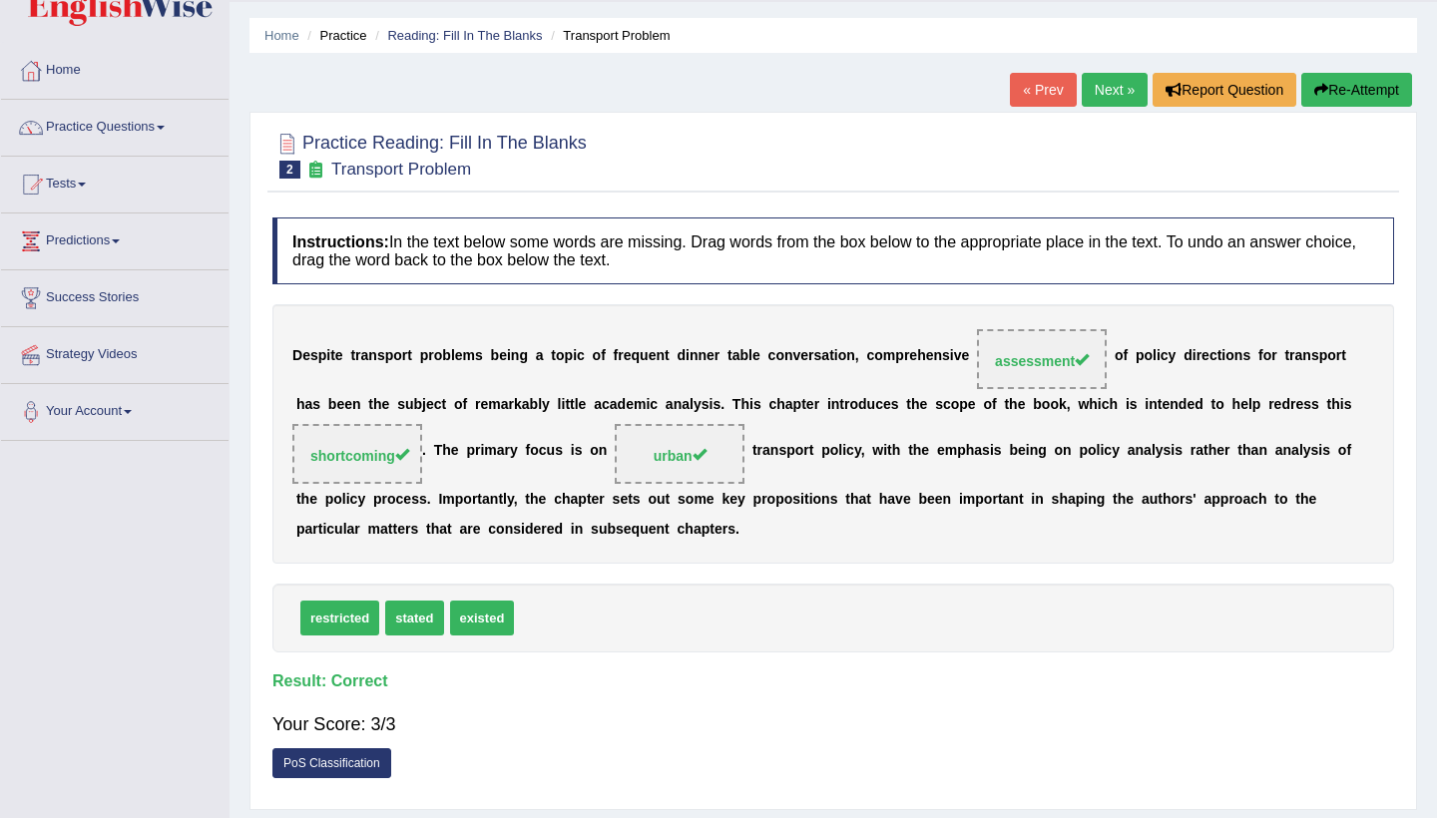
scroll to position [55, 0]
click at [109, 137] on link "Practice Questions" at bounding box center [115, 126] width 228 height 50
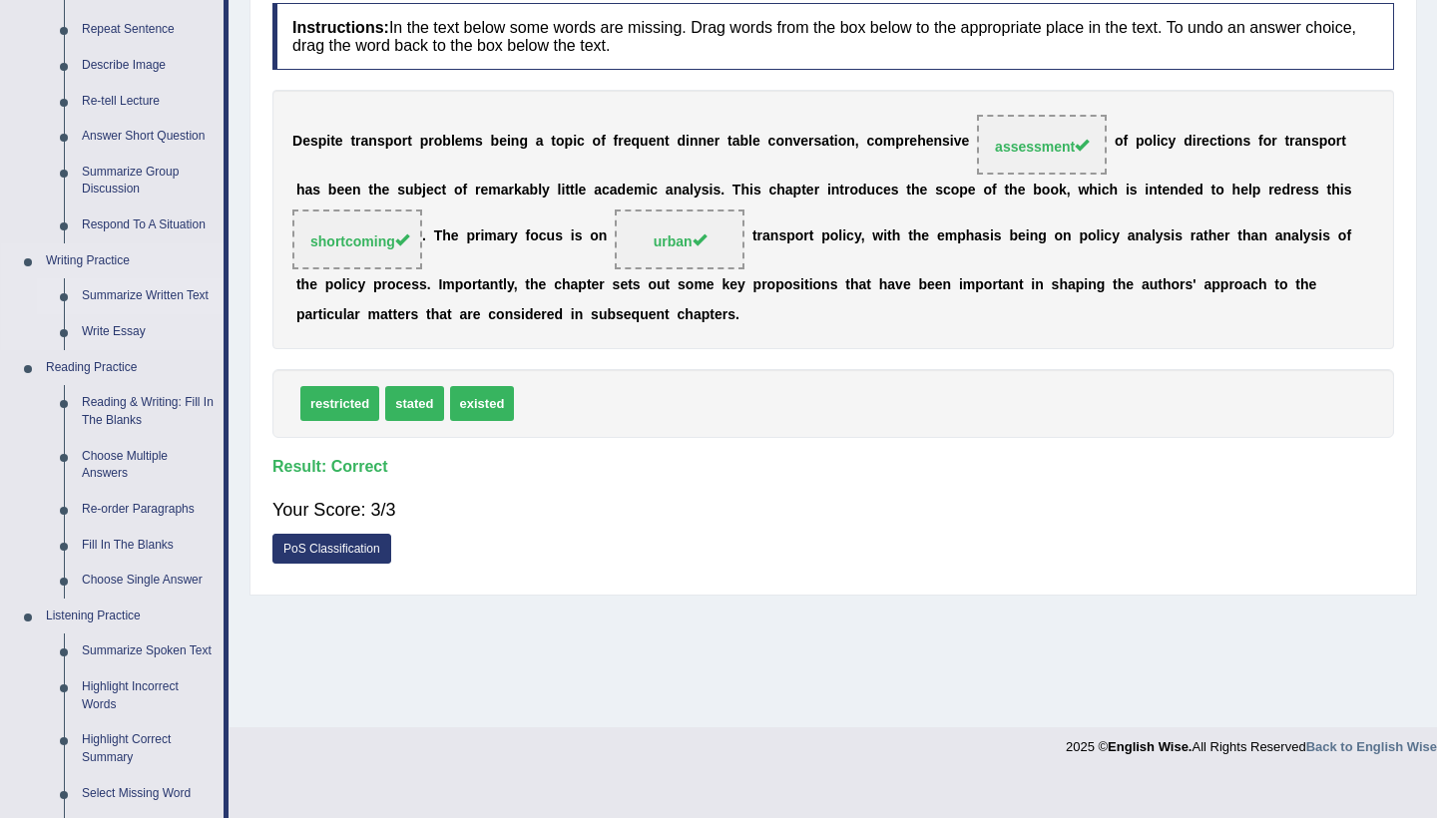
scroll to position [282, 0]
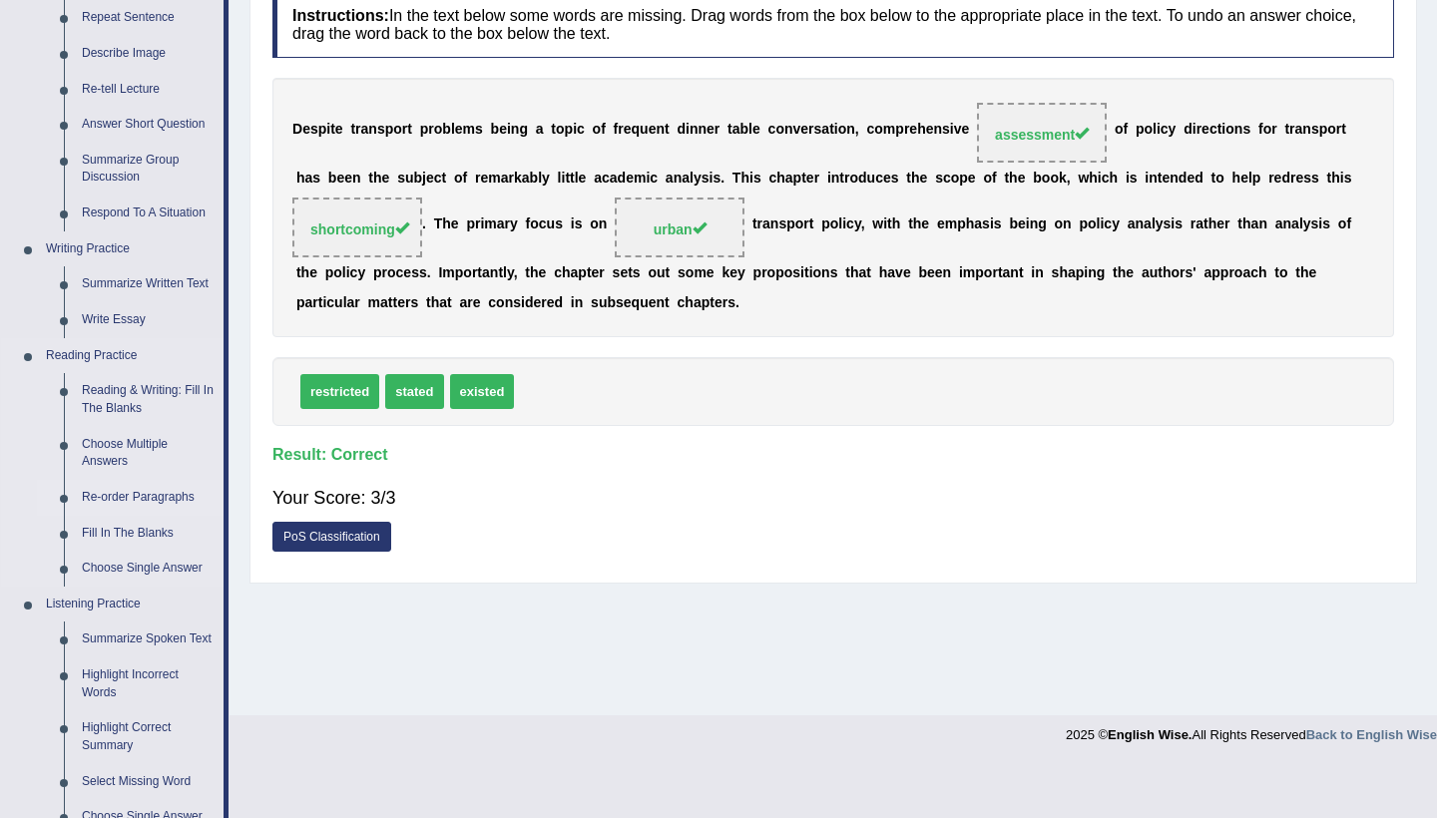
click at [93, 485] on link "Re-order Paragraphs" at bounding box center [148, 498] width 151 height 36
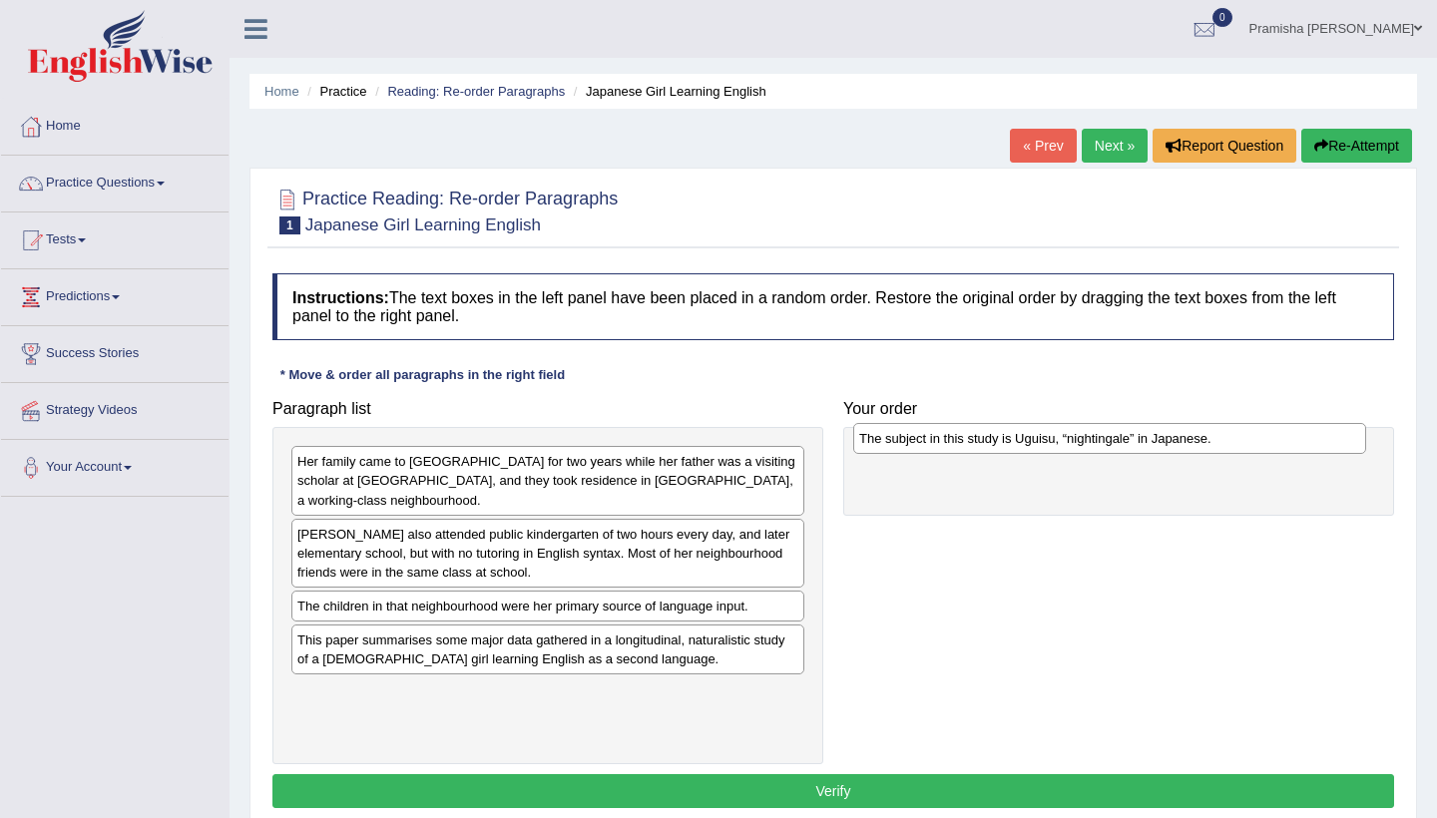
drag, startPoint x: 568, startPoint y: 462, endPoint x: 1131, endPoint y: 439, distance: 563.3
click at [1098, 439] on div "The subject in this study is Uguisu, “nightingale” in Japanese." at bounding box center [1109, 438] width 513 height 31
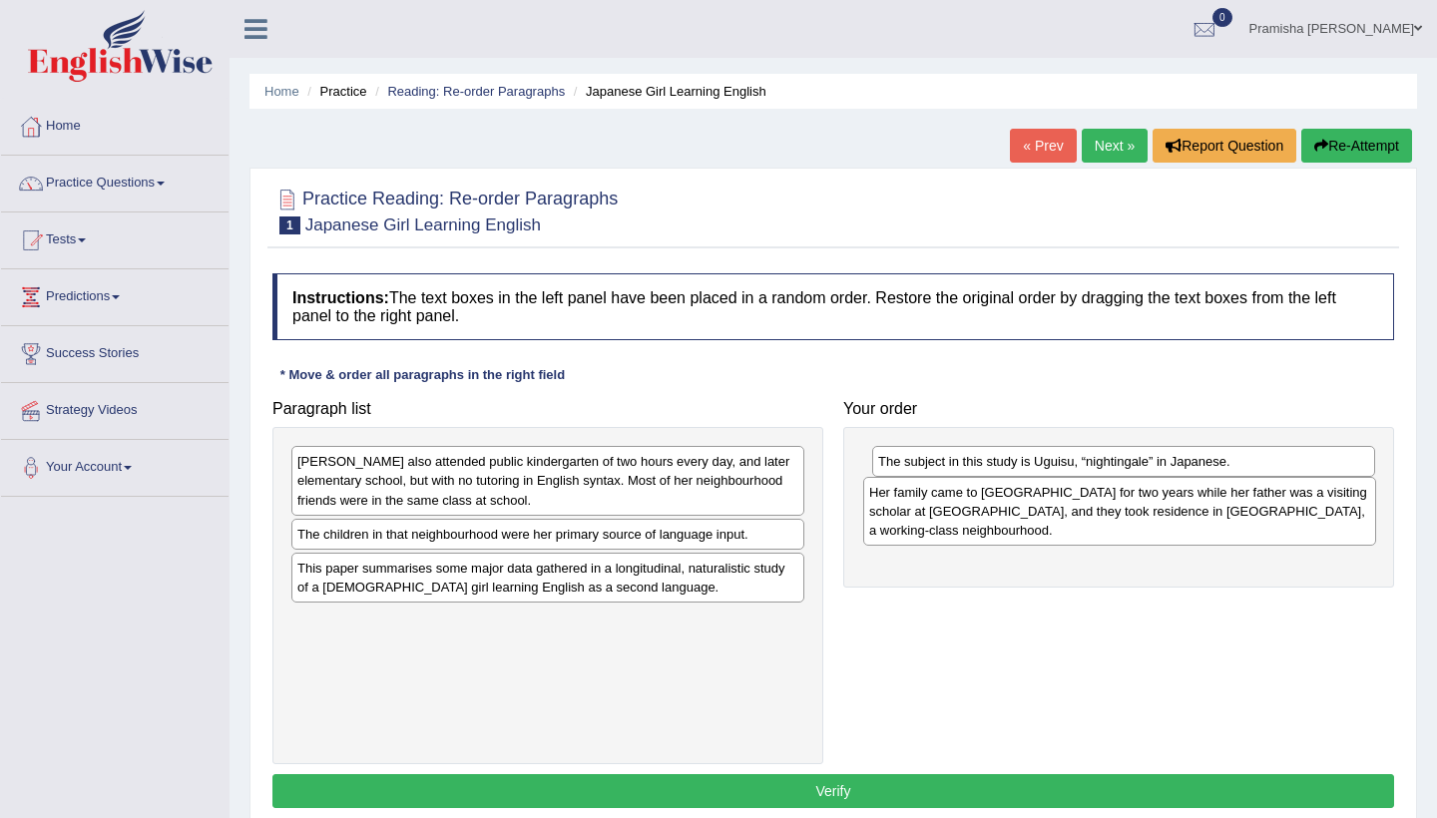
drag, startPoint x: 474, startPoint y: 487, endPoint x: 1046, endPoint y: 518, distance: 572.7
click at [1046, 518] on div "Her family came to the United States for two years while her father was a visit…" at bounding box center [1119, 511] width 513 height 69
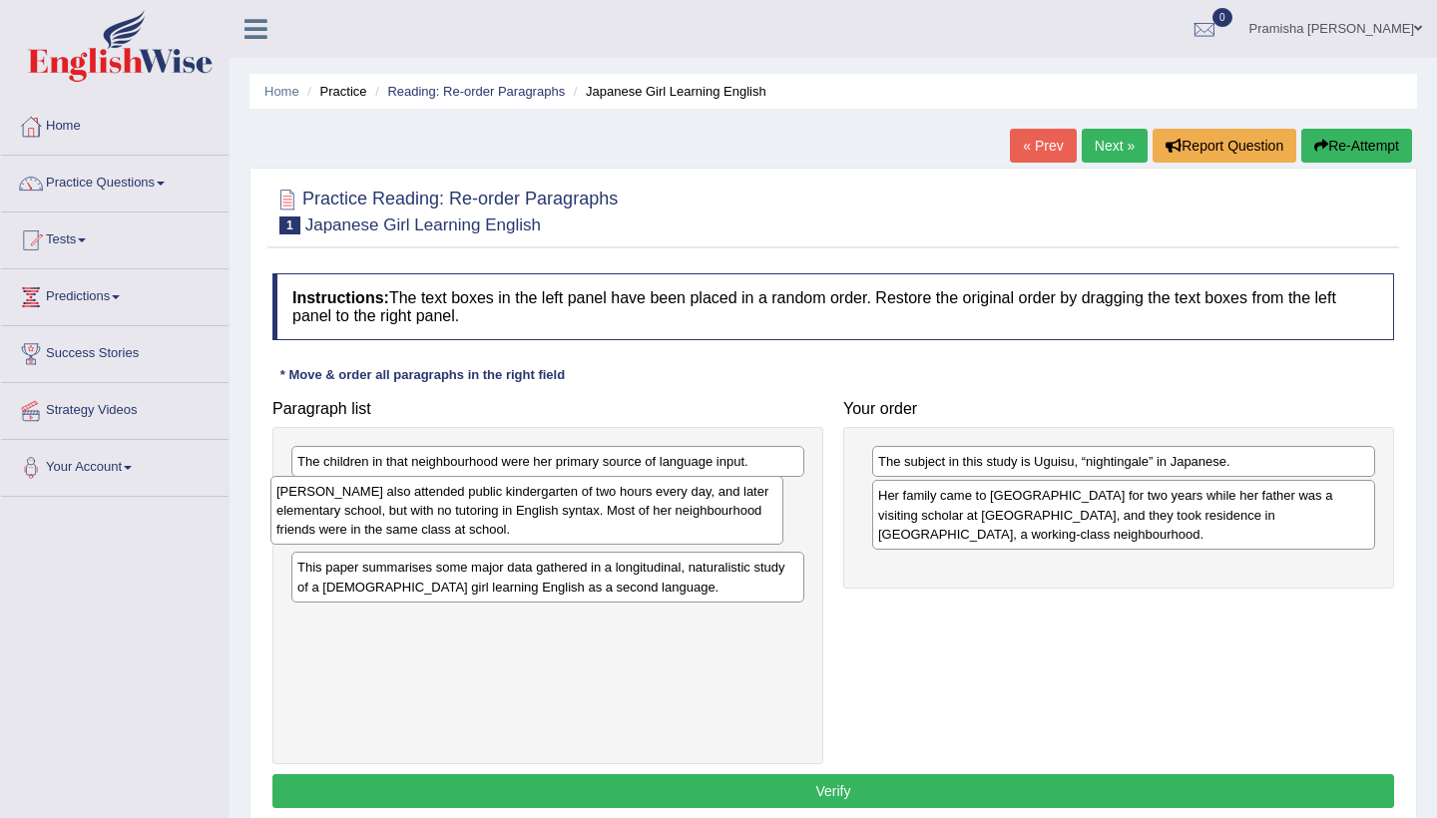
drag, startPoint x: 599, startPoint y: 478, endPoint x: 580, endPoint y: 509, distance: 36.3
click at [580, 509] on div "Uguisu also attended public kindergarten of two hours every day, and later elem…" at bounding box center [526, 510] width 513 height 69
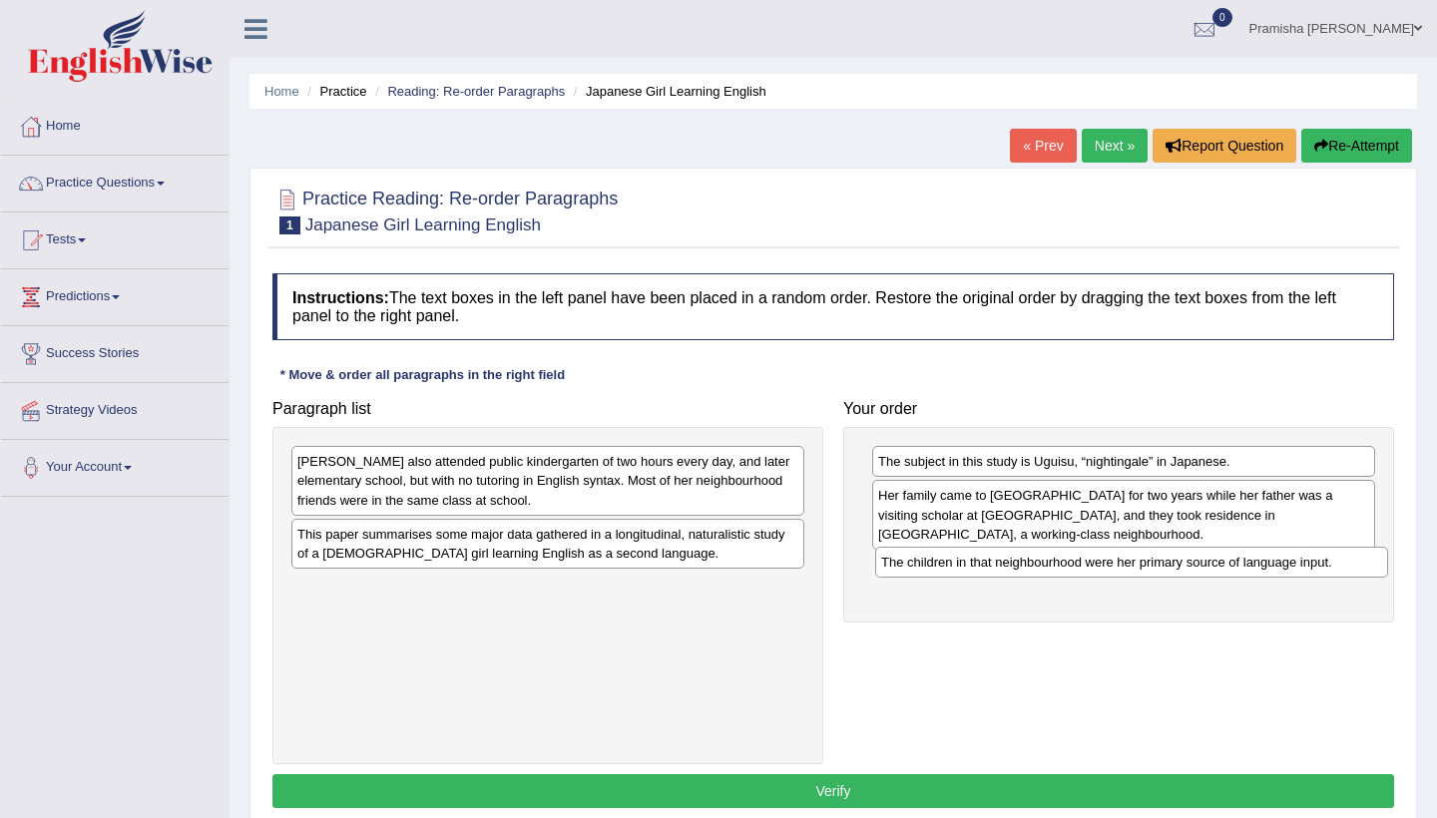
drag, startPoint x: 613, startPoint y: 463, endPoint x: 1197, endPoint y: 564, distance: 592.4
click at [1098, 564] on div "The children in that neighbourhood were her primary source of language input." at bounding box center [1131, 562] width 513 height 31
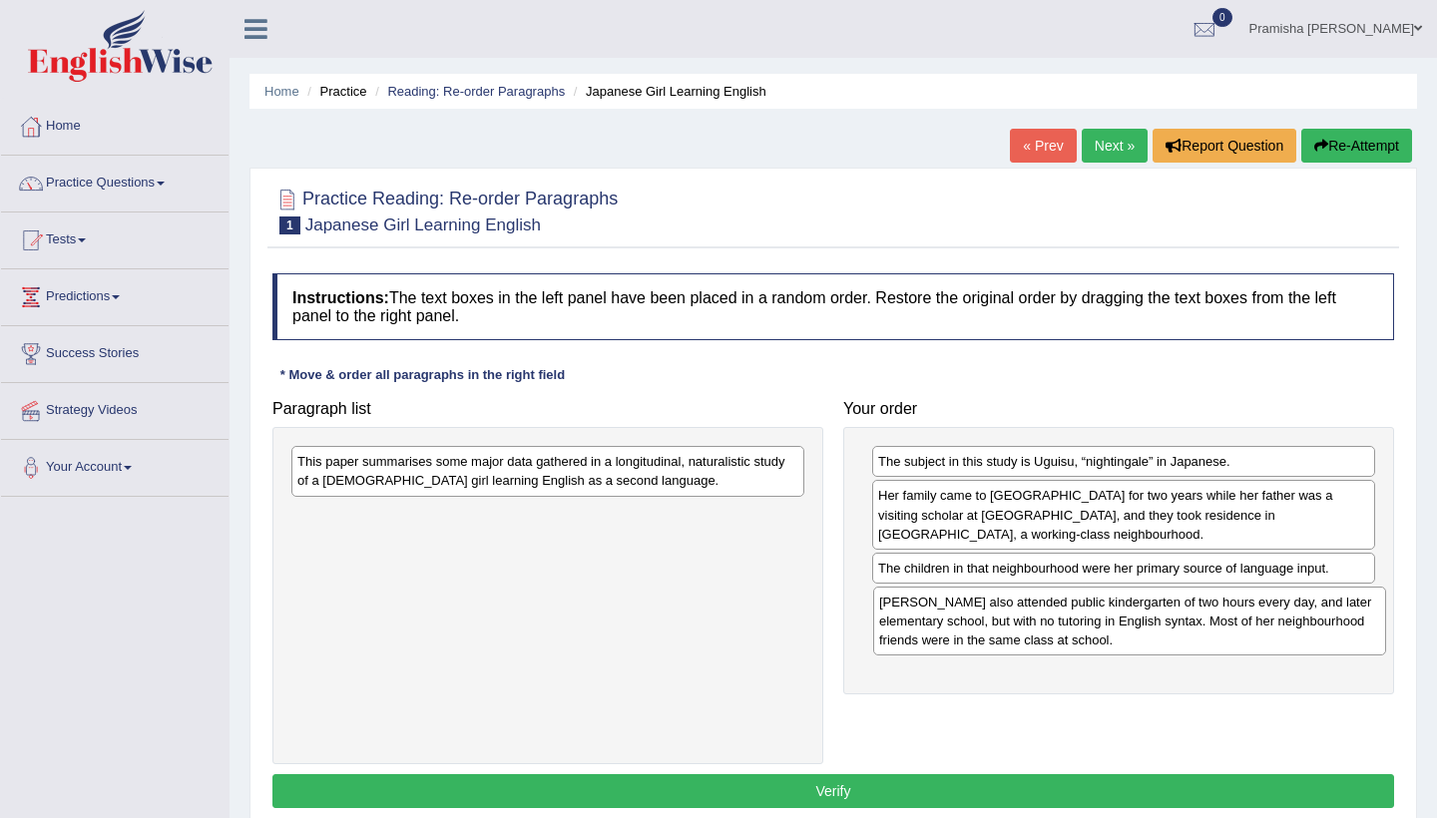
drag, startPoint x: 707, startPoint y: 482, endPoint x: 1288, endPoint y: 623, distance: 598.6
click at [1098, 623] on div "Uguisu also attended public kindergarten of two hours every day, and later elem…" at bounding box center [1129, 621] width 513 height 69
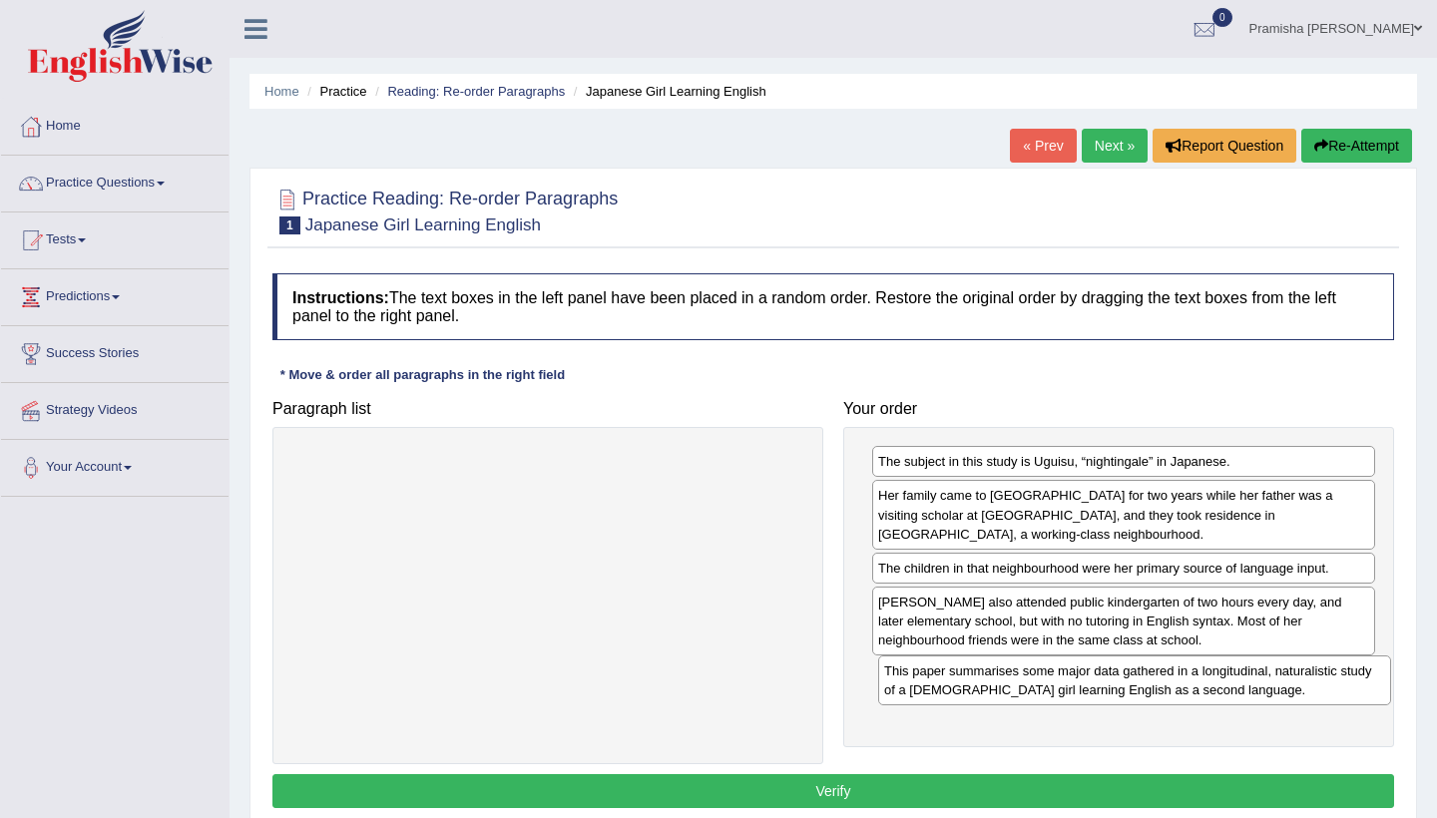
drag, startPoint x: 655, startPoint y: 478, endPoint x: 1241, endPoint y: 688, distance: 623.1
click at [1098, 688] on div "This paper summarises some major data gathered in a longitudinal, naturalistic …" at bounding box center [1134, 681] width 513 height 50
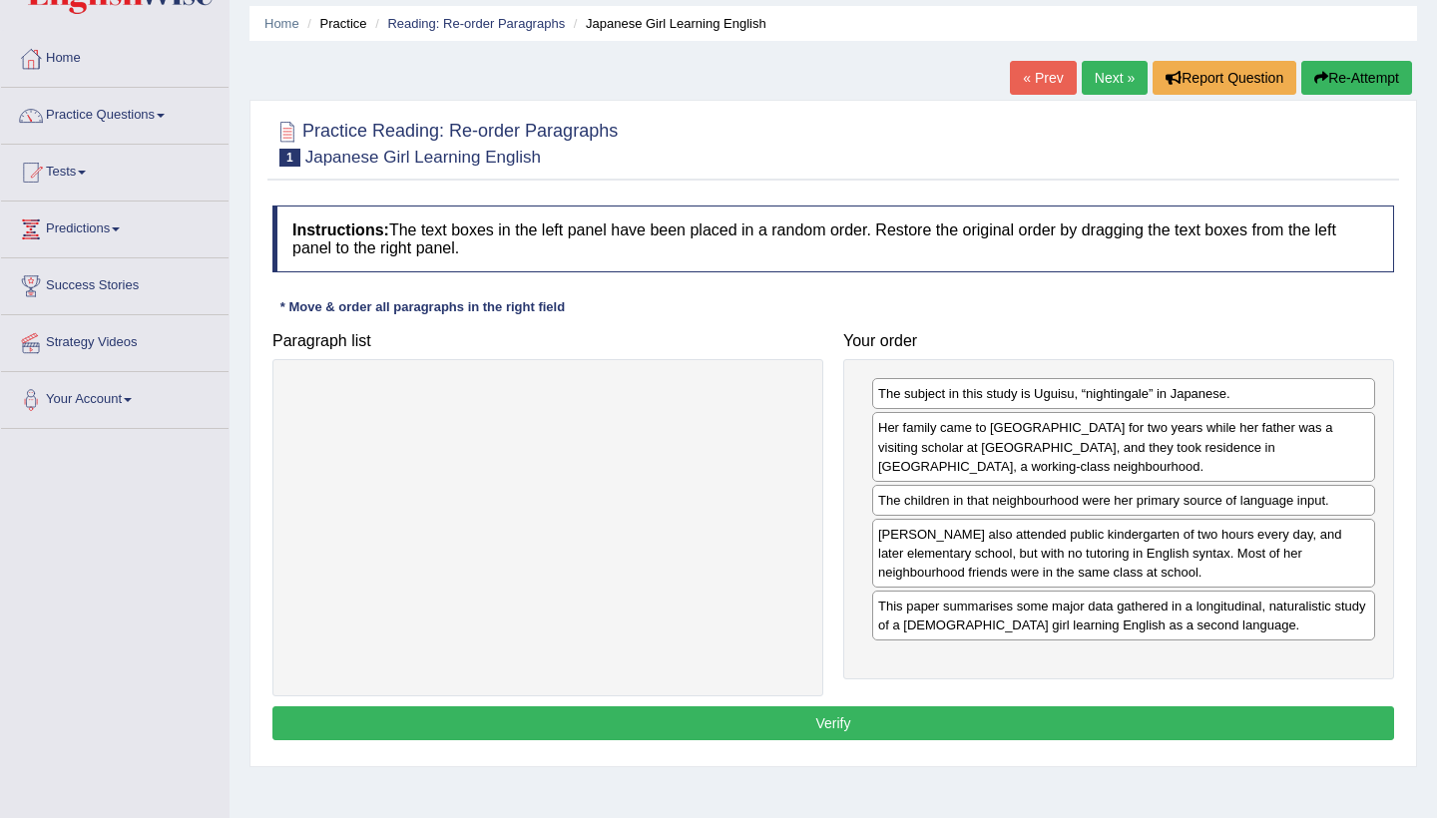
scroll to position [69, 0]
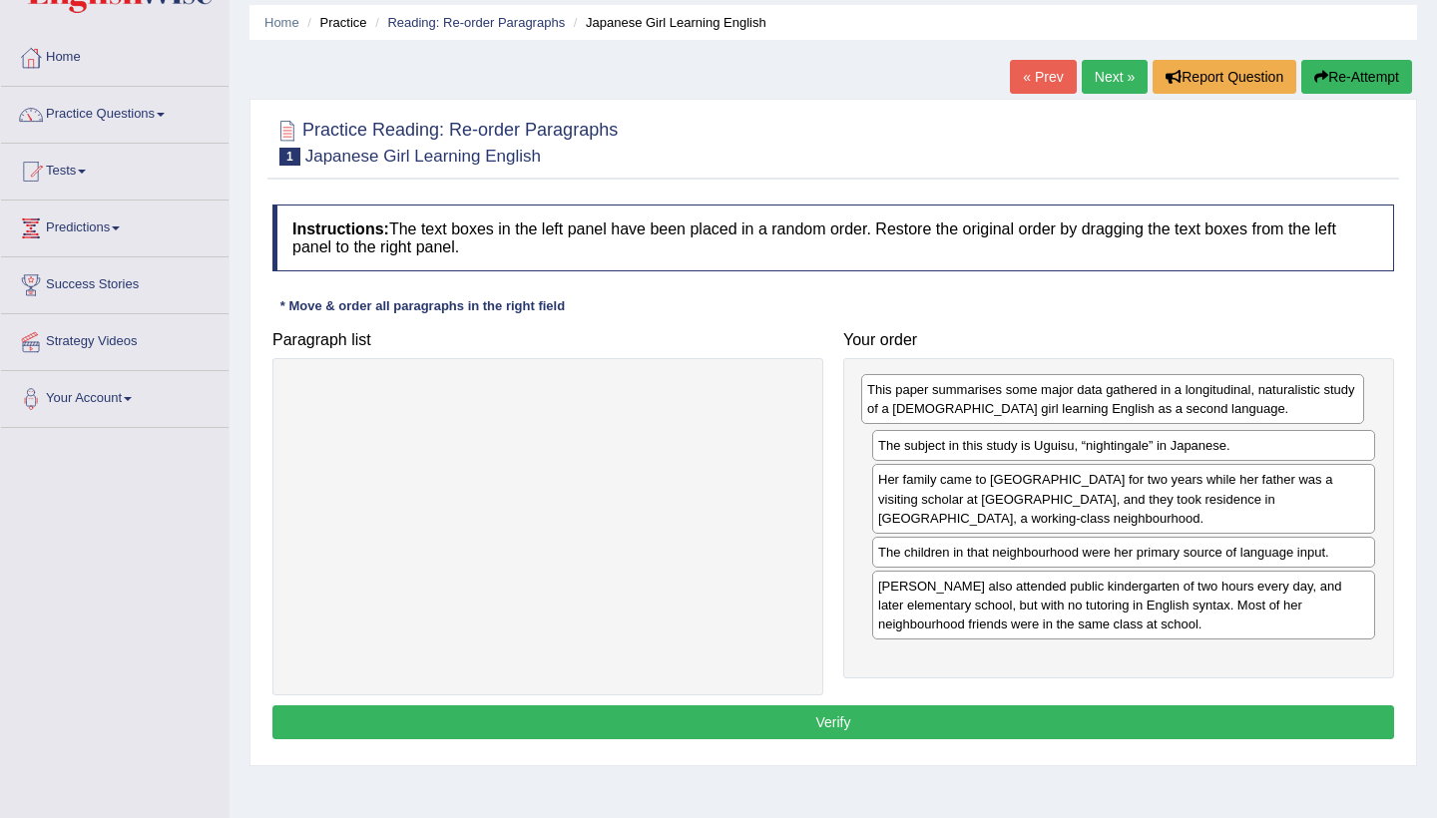
drag, startPoint x: 1162, startPoint y: 619, endPoint x: 1151, endPoint y: 404, distance: 214.8
click at [1098, 404] on div "This paper summarises some major data gathered in a longitudinal, naturalistic …" at bounding box center [1112, 399] width 503 height 50
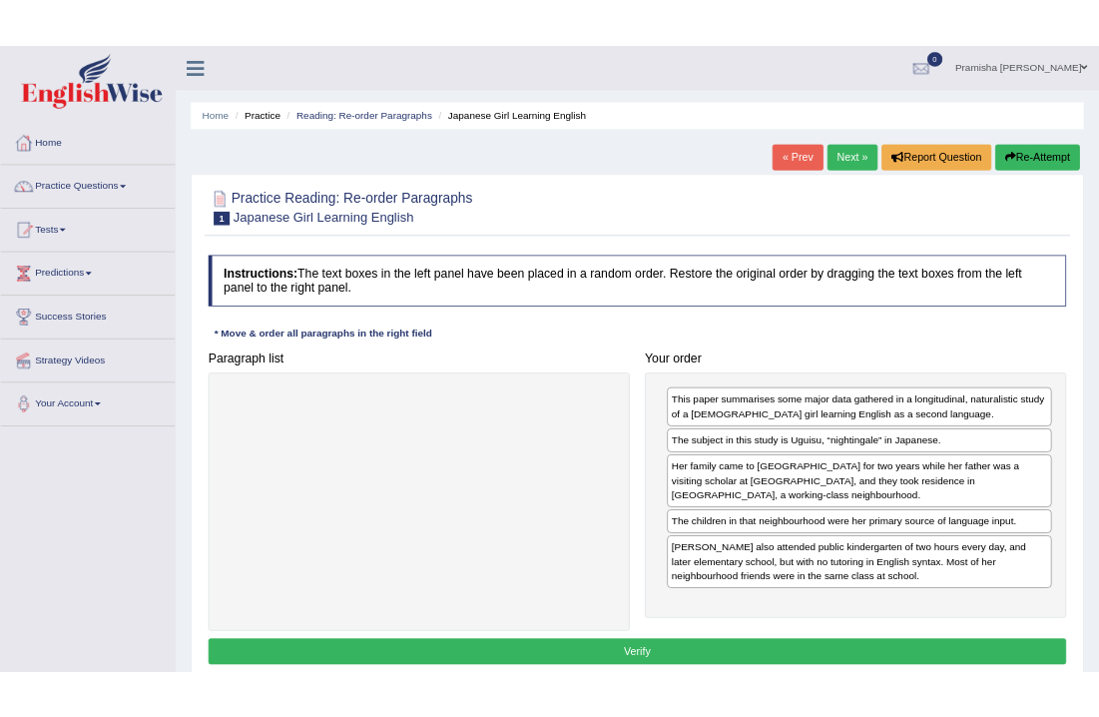
scroll to position [0, 0]
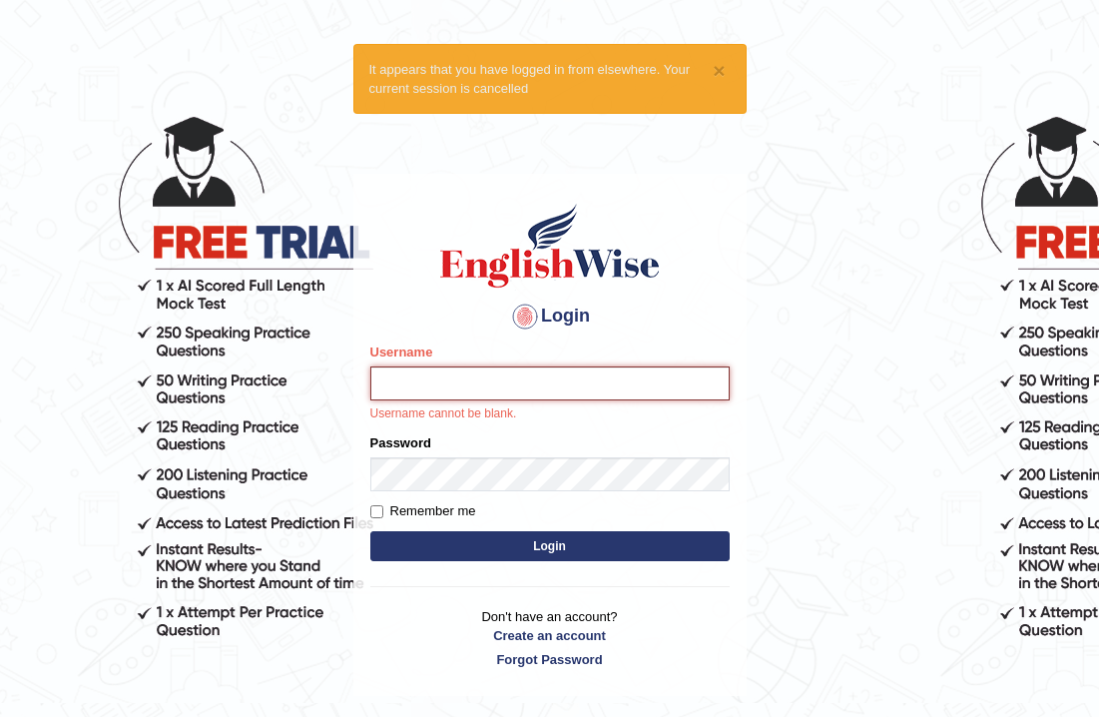
type input "PramishaK"
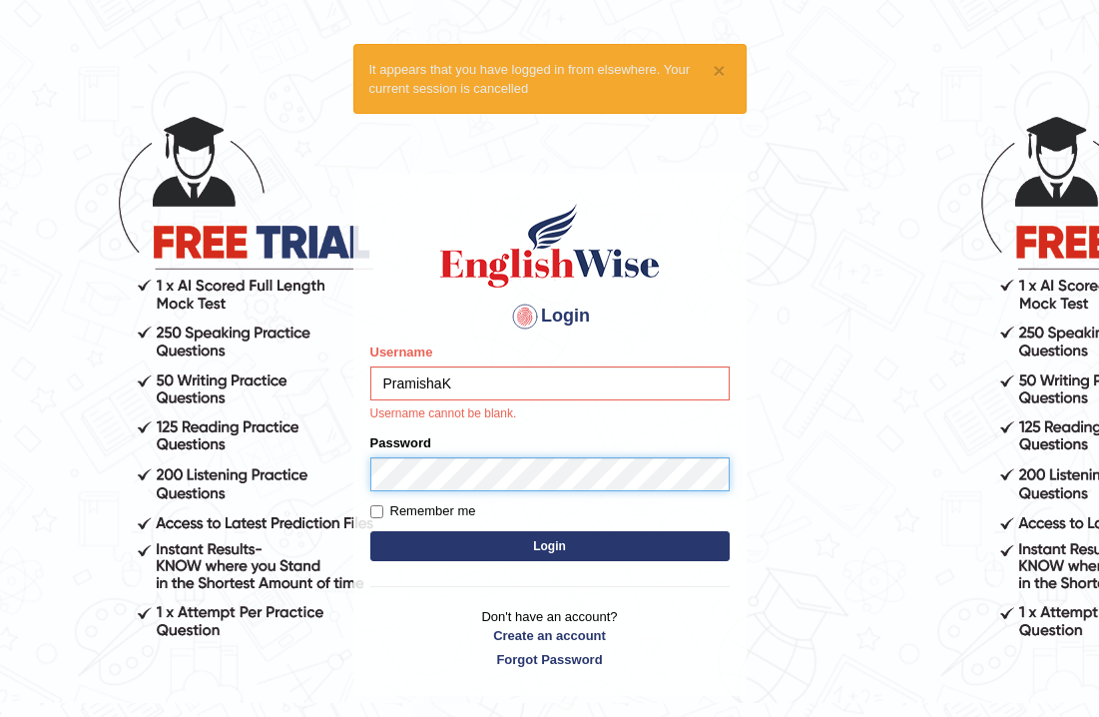
click at [549, 545] on button "Login" at bounding box center [549, 546] width 359 height 30
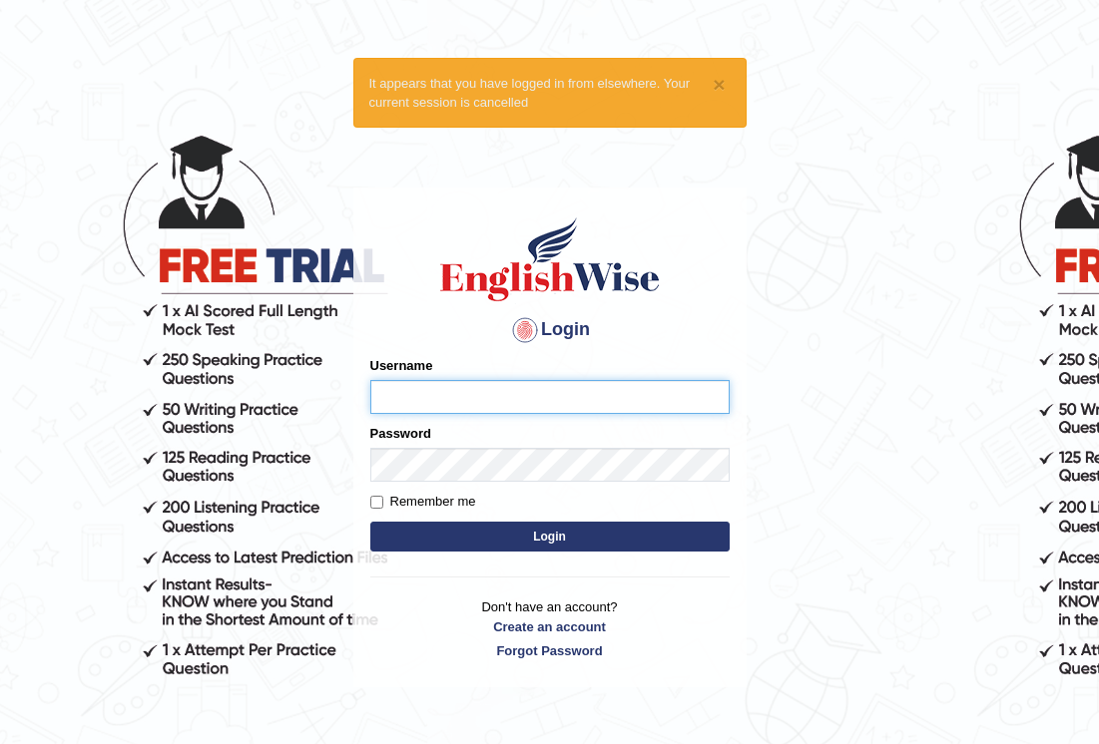
type input "PramishaK"
click at [380, 503] on input "Remember me" at bounding box center [376, 502] width 13 height 13
checkbox input "true"
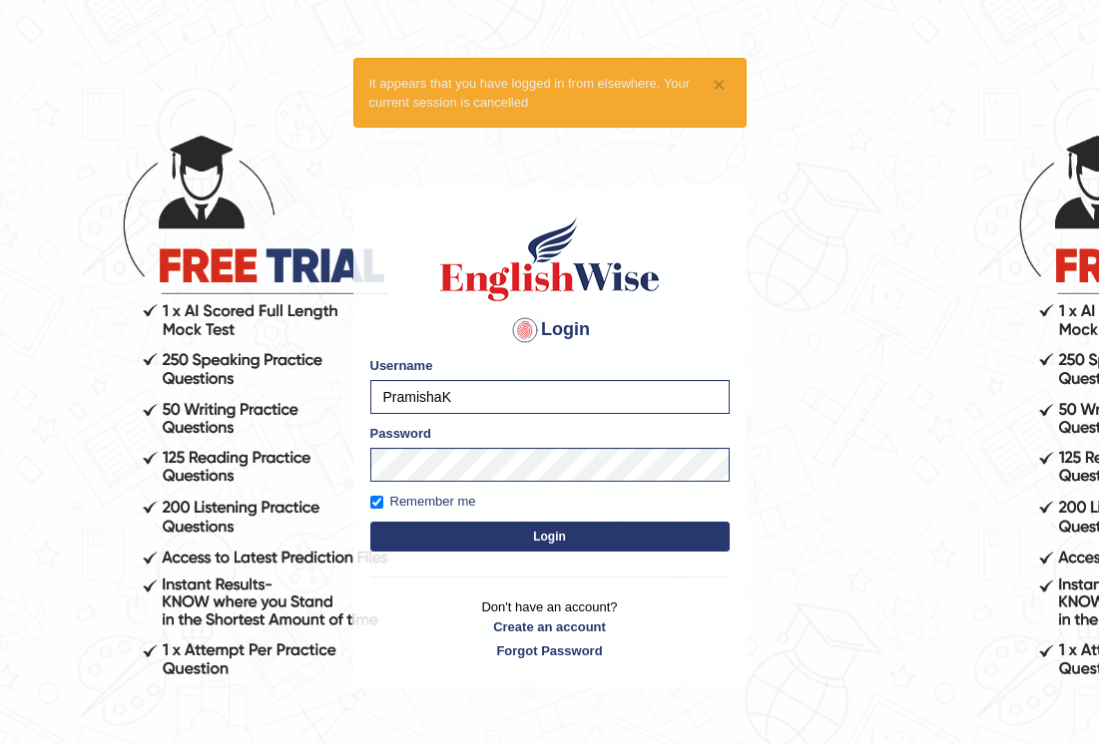
click at [431, 526] on button "Login" at bounding box center [549, 537] width 359 height 30
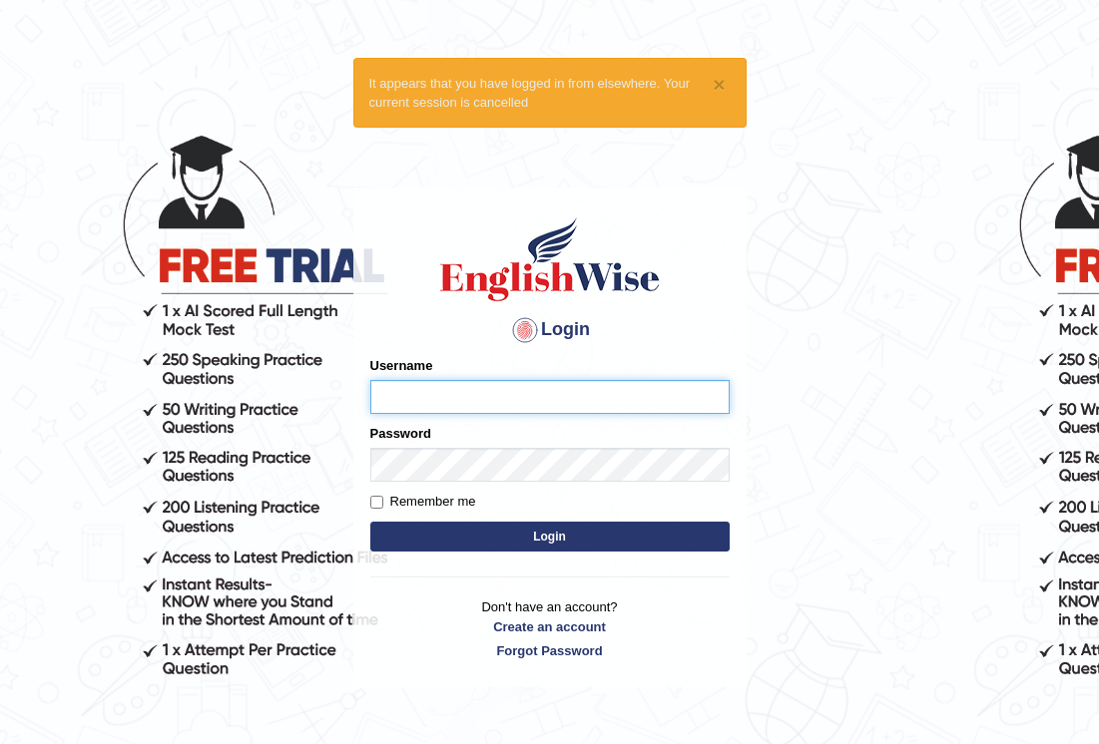
type input "PramishaK"
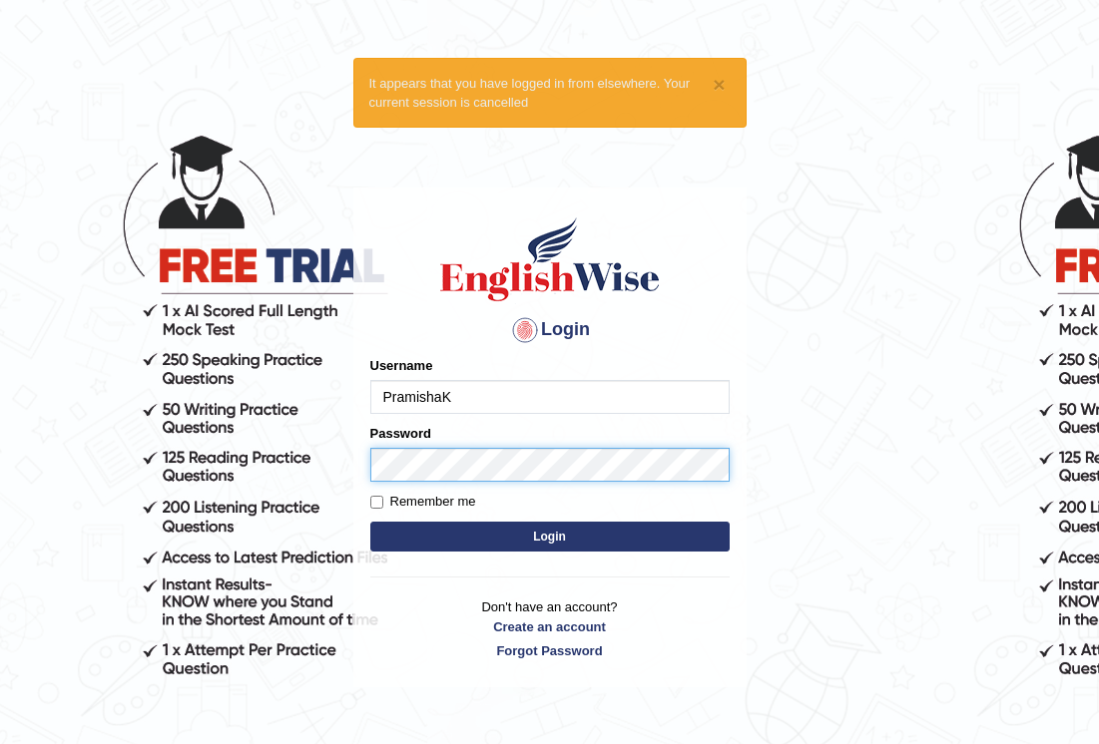
click at [549, 537] on button "Login" at bounding box center [549, 537] width 359 height 30
